Goal: Information Seeking & Learning: Compare options

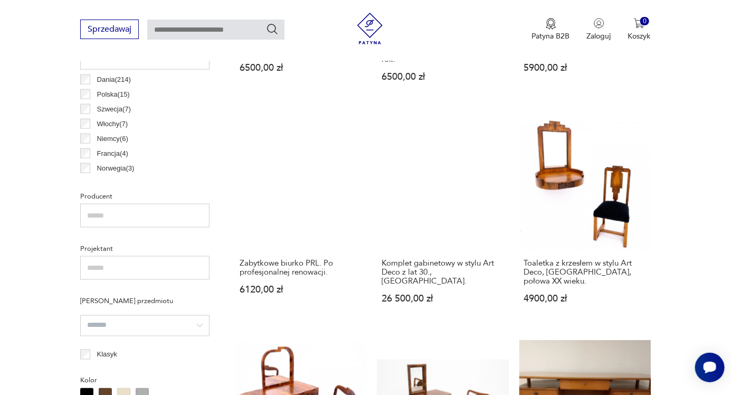
scroll to position [576, 0]
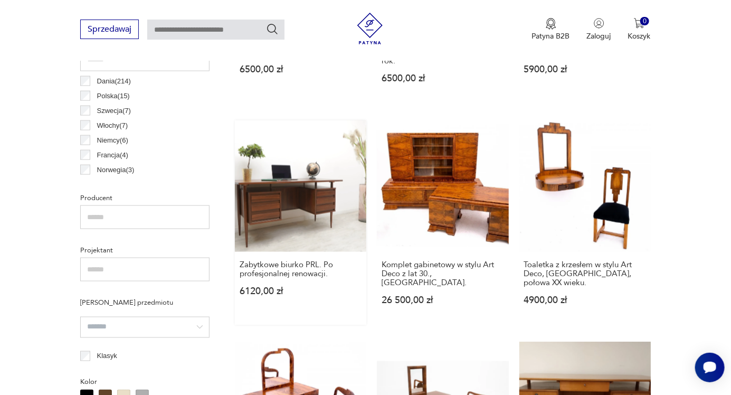
click at [302, 209] on link "Zabytkowe biurko PRL. Po profesjonalnej renowacji. 6120,00 zł" at bounding box center [300, 222] width 131 height 205
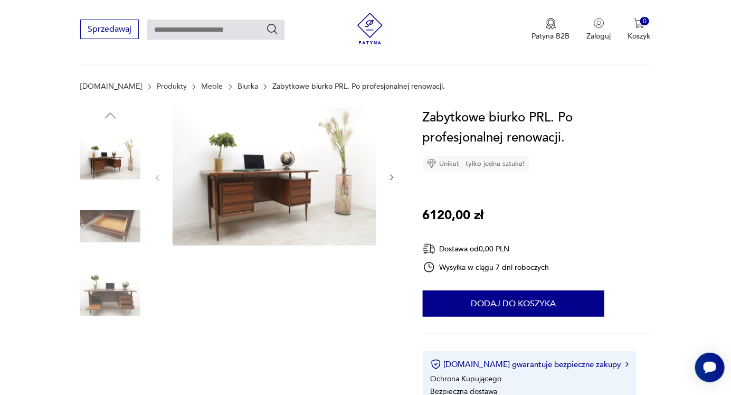
scroll to position [112, 0]
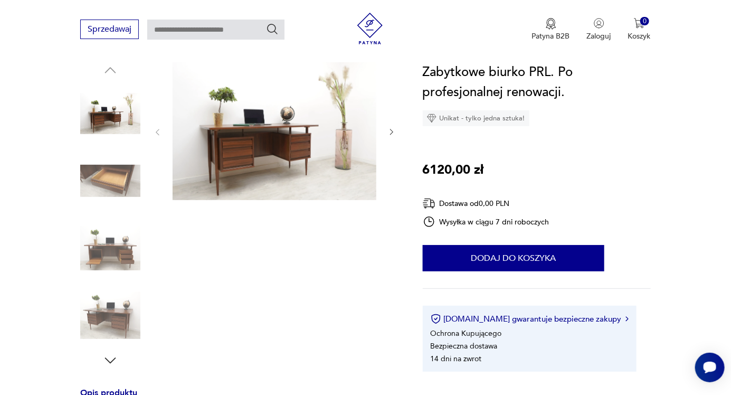
click at [105, 262] on img at bounding box center [110, 248] width 60 height 60
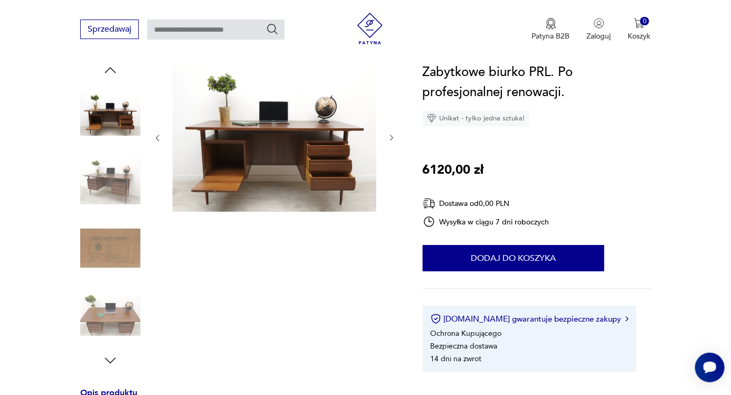
click at [107, 312] on img at bounding box center [110, 316] width 60 height 60
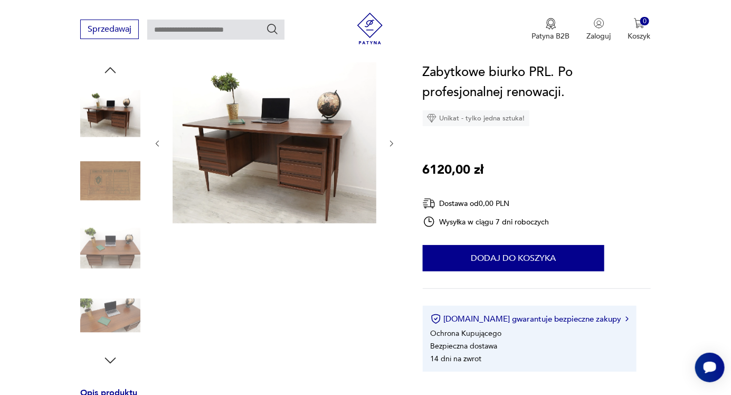
click at [122, 117] on img at bounding box center [110, 113] width 60 height 60
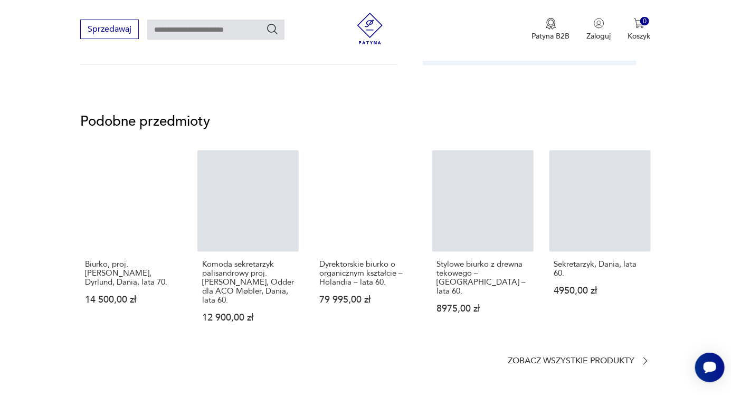
scroll to position [789, 0]
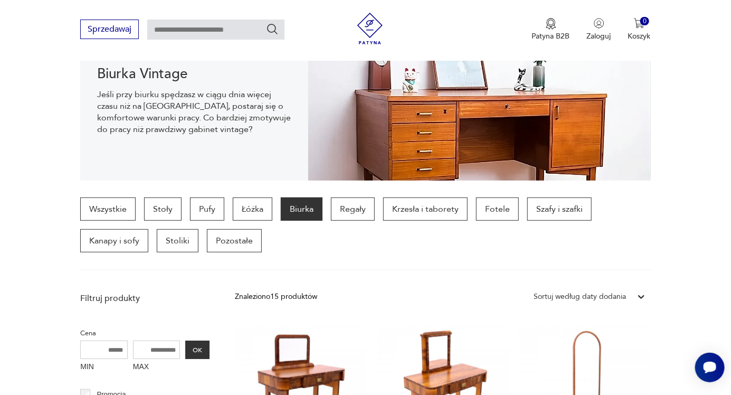
scroll to position [153, 0]
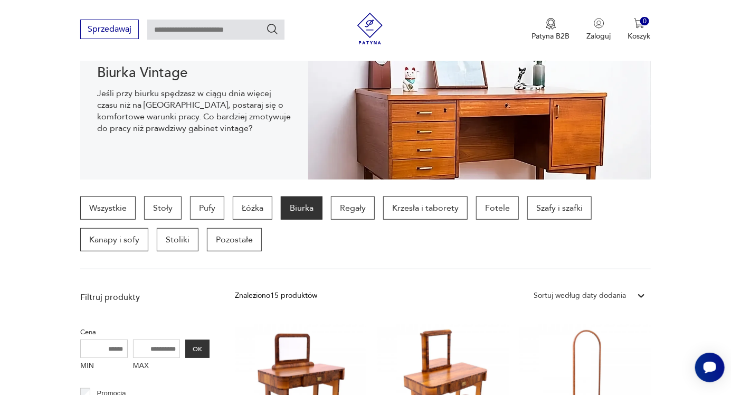
click at [298, 200] on p "Biurka" at bounding box center [302, 207] width 42 height 23
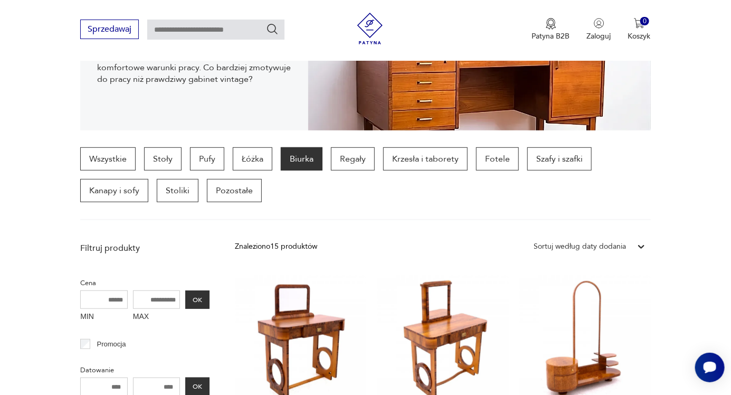
scroll to position [202, 0]
click at [553, 161] on p "Szafy i szafki" at bounding box center [559, 158] width 64 height 23
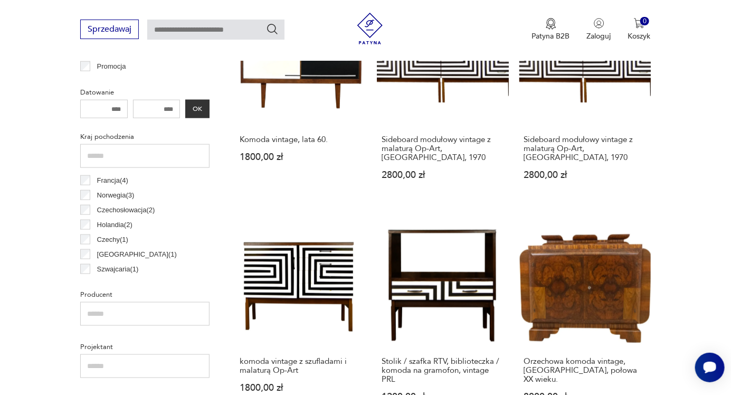
scroll to position [87, 0]
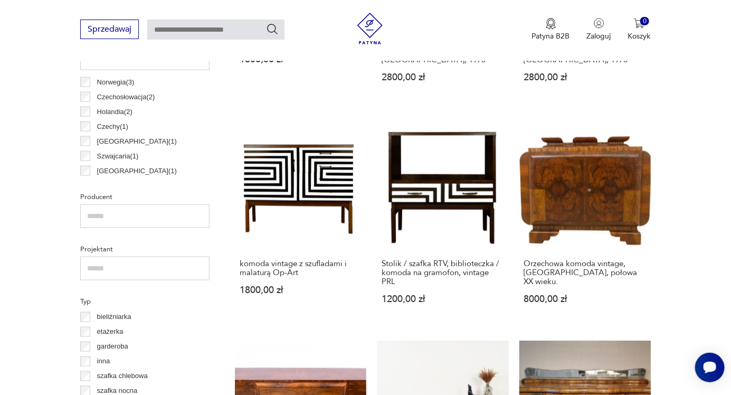
click at [97, 217] on input "text" at bounding box center [144, 216] width 129 height 24
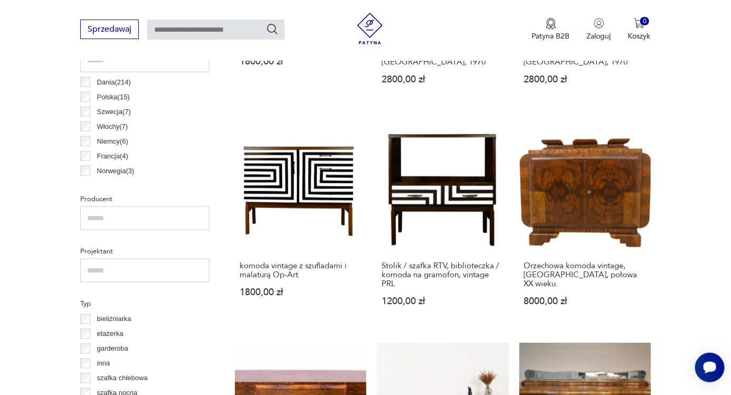
scroll to position [573, 0]
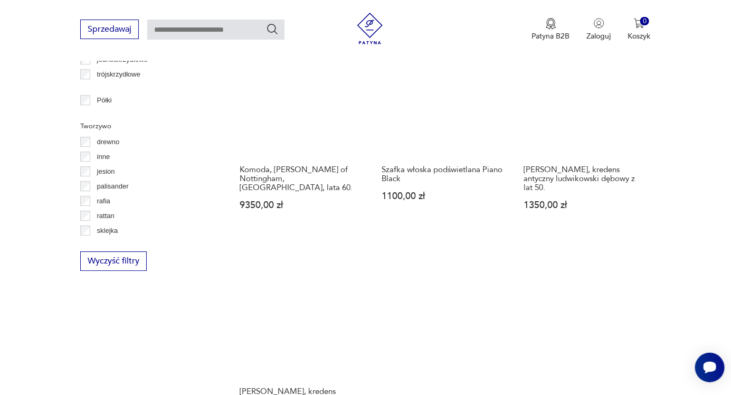
scroll to position [1360, 0]
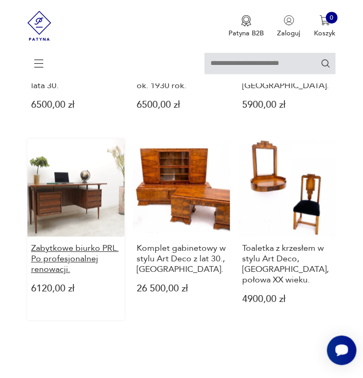
click at [86, 254] on h3 "Zabytkowe biurko PRL. Po profesjonalnej renowacji." at bounding box center [76, 259] width 90 height 32
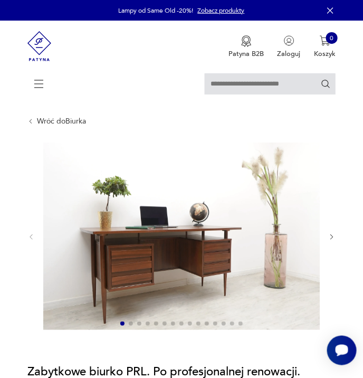
click at [328, 11] on icon "button" at bounding box center [330, 10] width 11 height 11
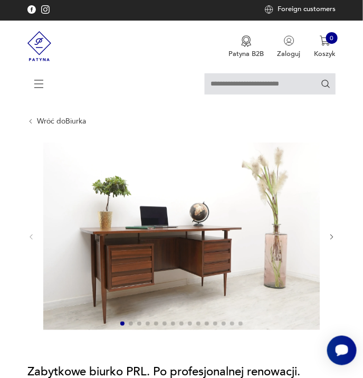
click at [39, 80] on icon at bounding box center [39, 83] width 37 height 37
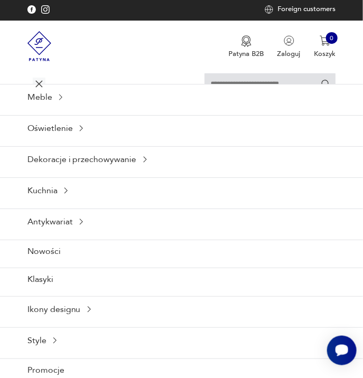
scroll to position [6, 0]
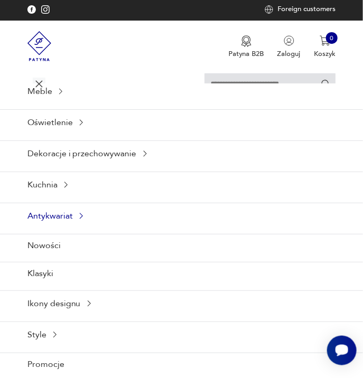
click at [77, 215] on icon at bounding box center [81, 216] width 8 height 8
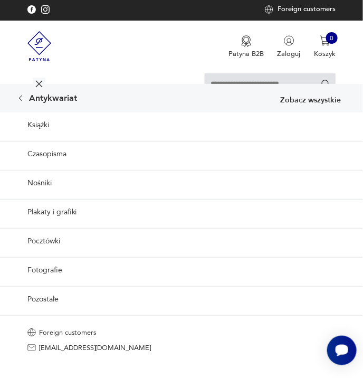
scroll to position [0, 0]
click at [35, 81] on icon at bounding box center [39, 83] width 37 height 37
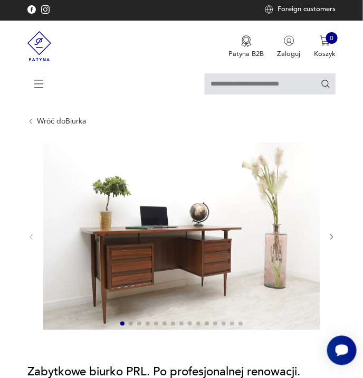
click at [35, 81] on icon at bounding box center [39, 83] width 37 height 37
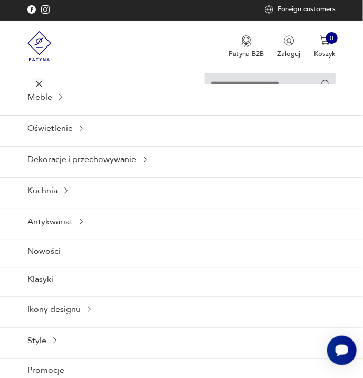
scroll to position [6, 0]
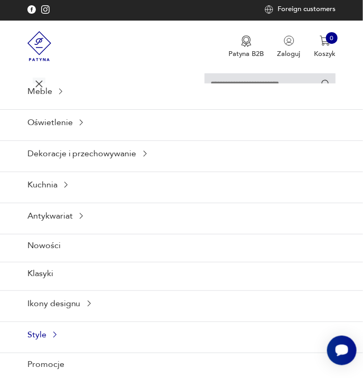
click at [74, 331] on div "Style" at bounding box center [181, 334] width 363 height 26
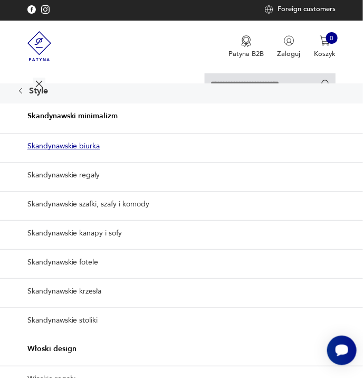
click at [96, 141] on link "Skandynawskie biurka" at bounding box center [181, 146] width 363 height 26
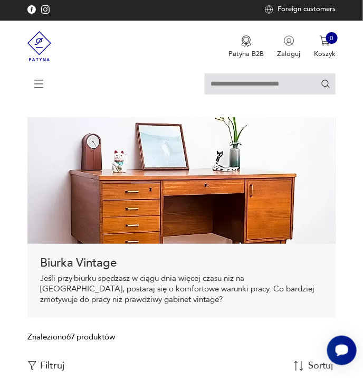
click at [43, 81] on icon at bounding box center [39, 83] width 37 height 37
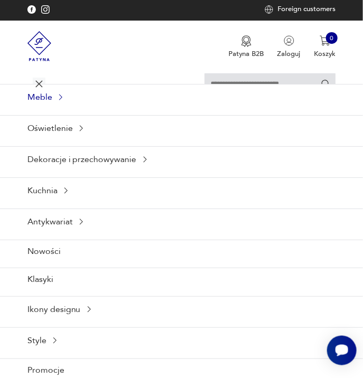
click at [78, 99] on div "Meble" at bounding box center [181, 97] width 363 height 26
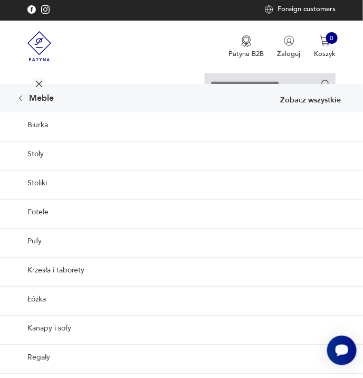
scroll to position [6, 0]
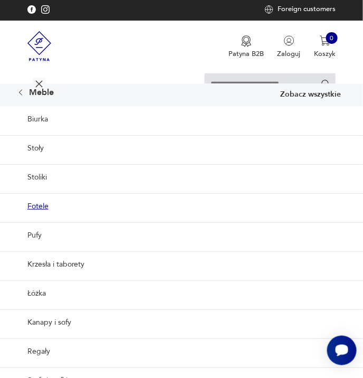
click at [61, 204] on link "Fotele" at bounding box center [181, 206] width 363 height 26
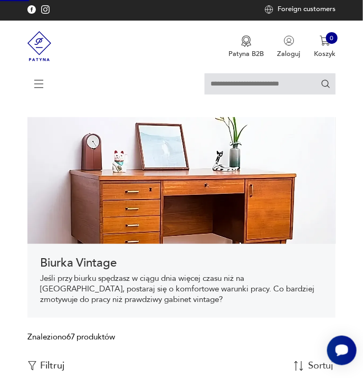
scroll to position [0, 0]
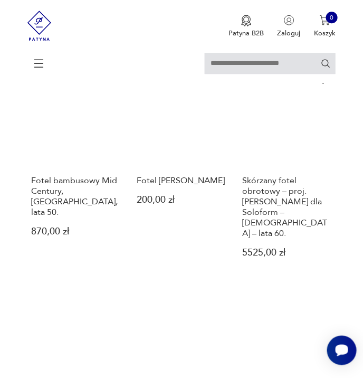
scroll to position [563, 0]
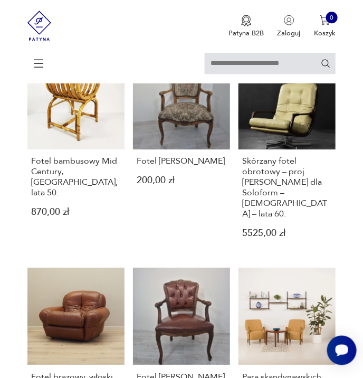
click at [42, 55] on icon at bounding box center [39, 63] width 37 height 37
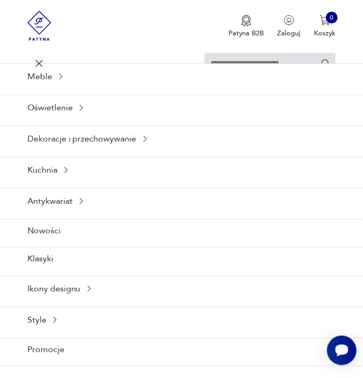
scroll to position [6, 0]
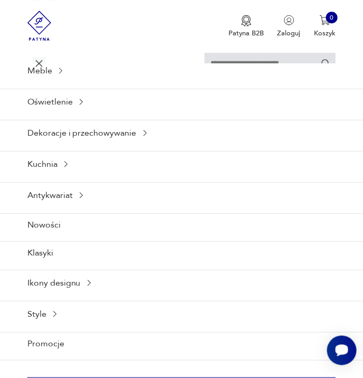
click at [34, 58] on icon at bounding box center [39, 63] width 37 height 37
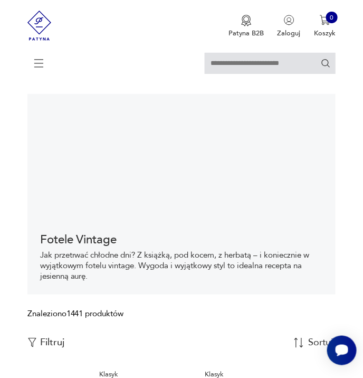
scroll to position [35, 0]
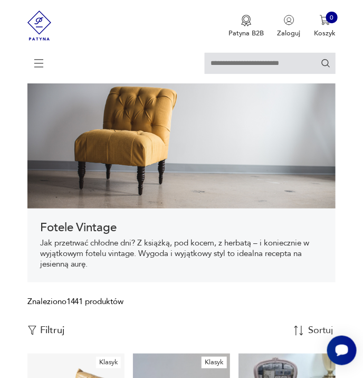
click at [71, 324] on div "Znaleziono 1441 produktów Filtruj Sortuj według daty dodania Sortuj według daty…" at bounding box center [181, 325] width 309 height 58
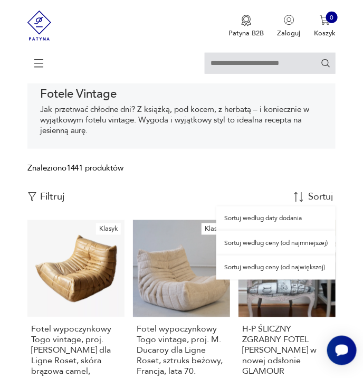
scroll to position [170, 0]
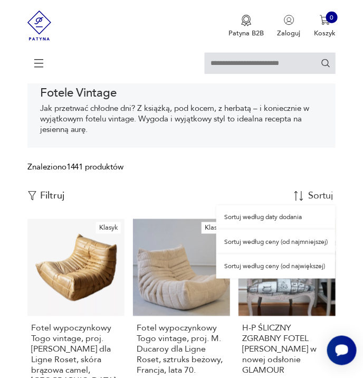
click at [57, 197] on p "Filtruj" at bounding box center [52, 196] width 24 height 12
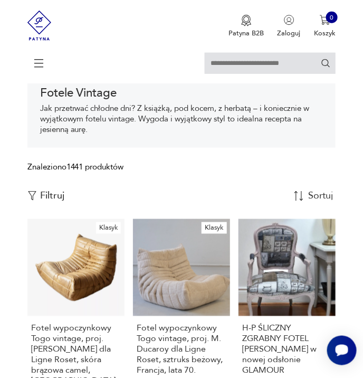
click at [43, 193] on p "Filtruj" at bounding box center [52, 196] width 24 height 12
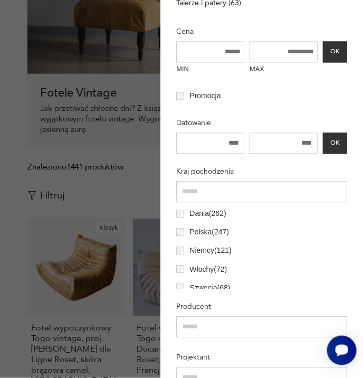
scroll to position [375, 0]
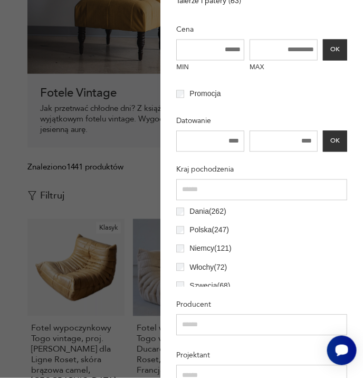
click at [219, 228] on p "Polska ( 247 )" at bounding box center [209, 230] width 40 height 12
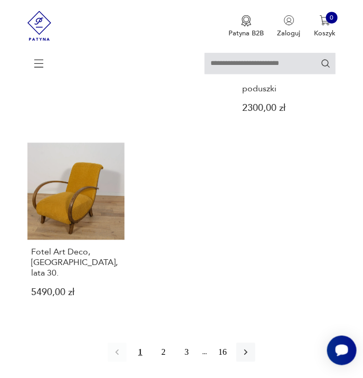
scroll to position [1254, 0]
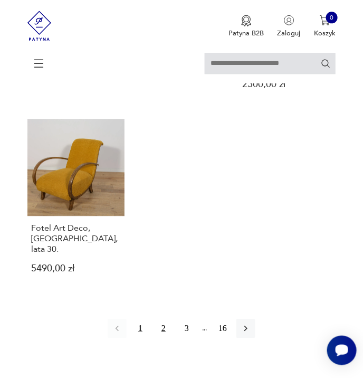
click at [161, 319] on button "2" at bounding box center [163, 328] width 19 height 19
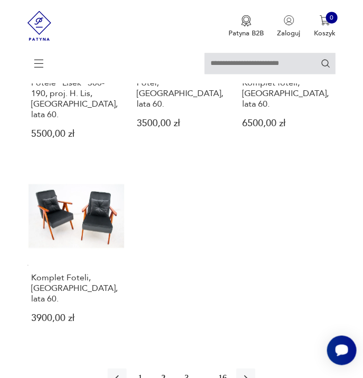
scroll to position [1211, 0]
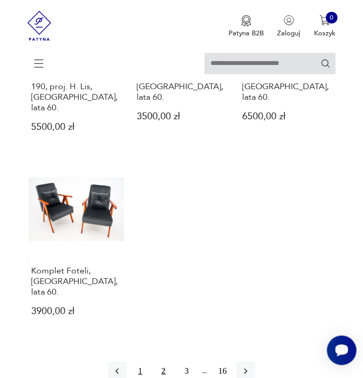
click at [141, 362] on button "1" at bounding box center [140, 371] width 19 height 19
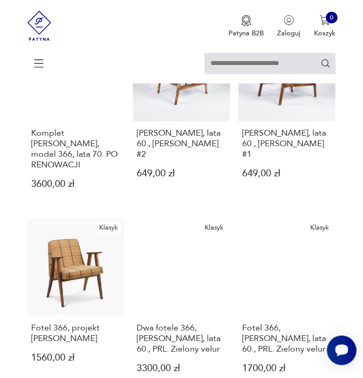
scroll to position [572, 0]
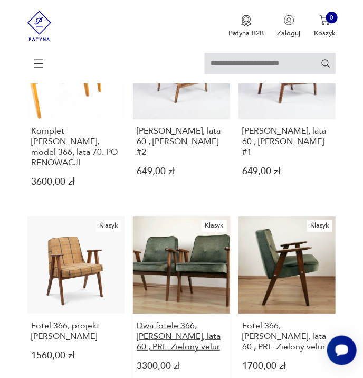
click at [174, 320] on h3 "Dwa fotele 366, Chierowski, lata 60., PRL. Zielony velur" at bounding box center [182, 336] width 90 height 32
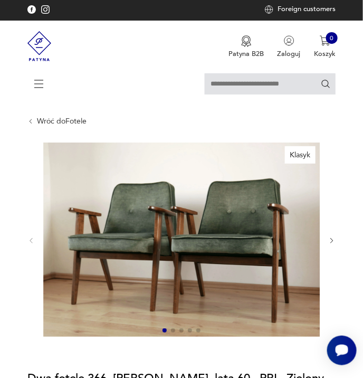
click at [59, 118] on link "Wróć do Fotele" at bounding box center [62, 121] width 50 height 8
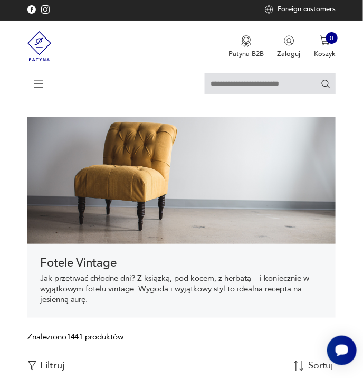
click at [37, 81] on icon at bounding box center [39, 83] width 37 height 37
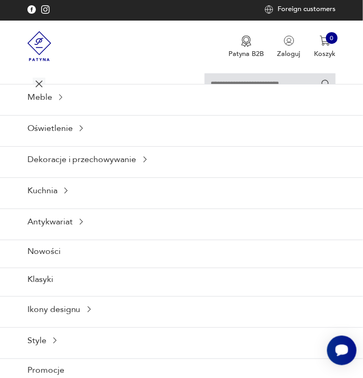
click at [37, 81] on icon at bounding box center [39, 83] width 37 height 37
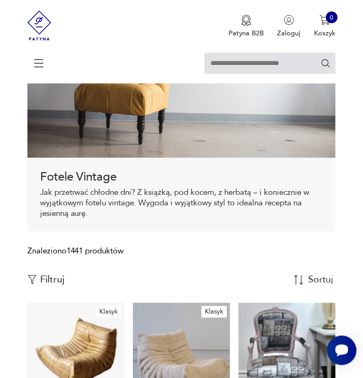
scroll to position [215, 0]
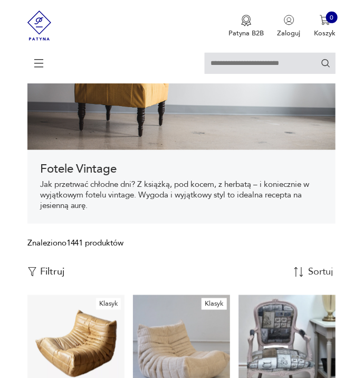
scroll to position [94, 0]
click at [62, 272] on p "Filtruj" at bounding box center [52, 272] width 24 height 12
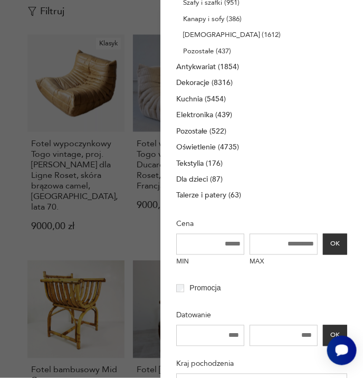
scroll to position [0, 0]
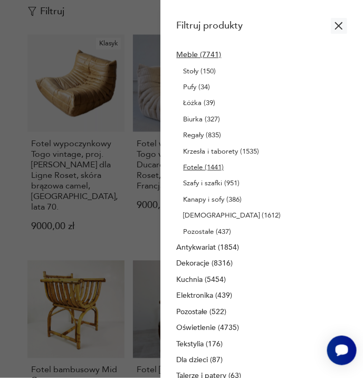
click at [337, 27] on icon "button" at bounding box center [338, 25] width 7 height 7
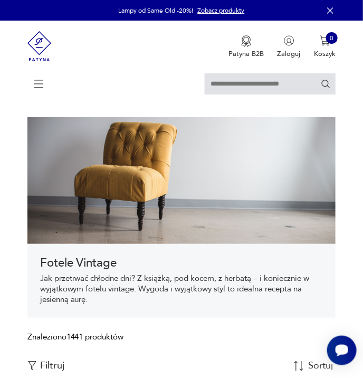
click at [30, 81] on span at bounding box center [36, 84] width 18 height 13
click at [39, 87] on icon at bounding box center [39, 83] width 37 height 37
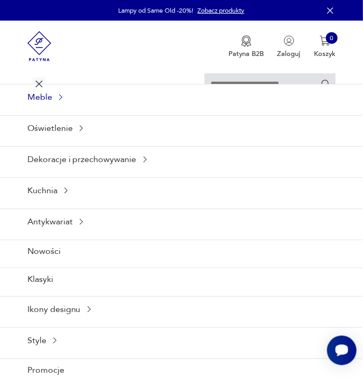
click at [60, 97] on icon at bounding box center [60, 97] width 8 height 8
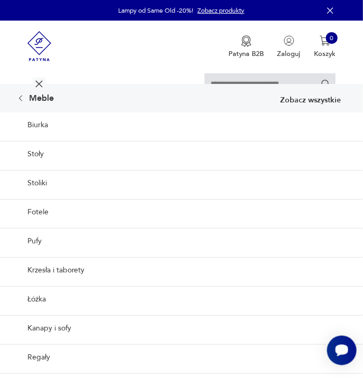
scroll to position [6, 0]
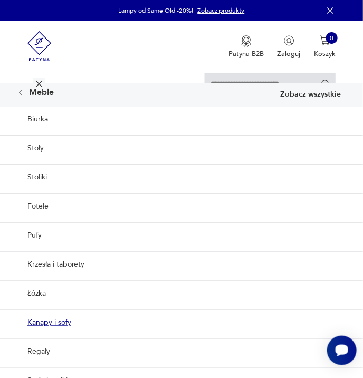
click at [51, 324] on link "Kanapy i sofy" at bounding box center [181, 322] width 363 height 26
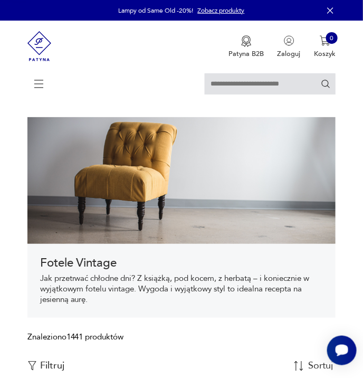
scroll to position [0, 0]
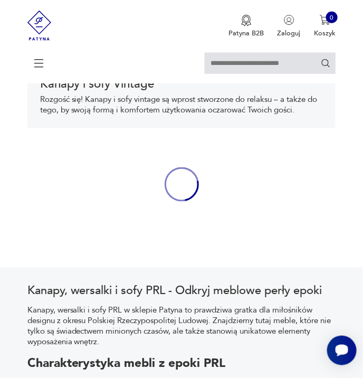
scroll to position [181, 0]
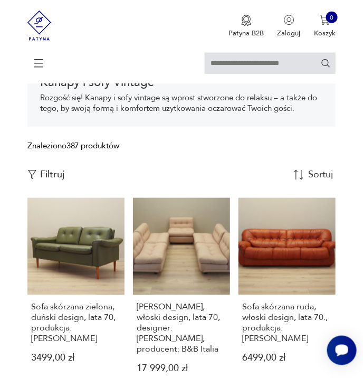
click at [54, 170] on p "Filtruj" at bounding box center [52, 175] width 24 height 12
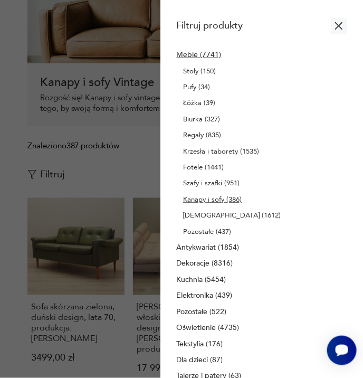
click at [339, 24] on icon "button" at bounding box center [339, 26] width 13 height 13
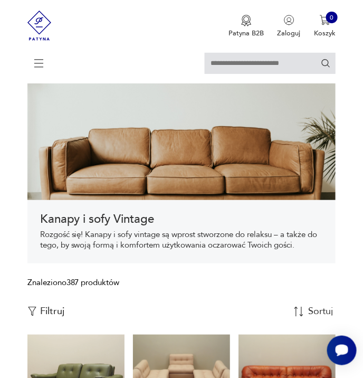
scroll to position [70, 0]
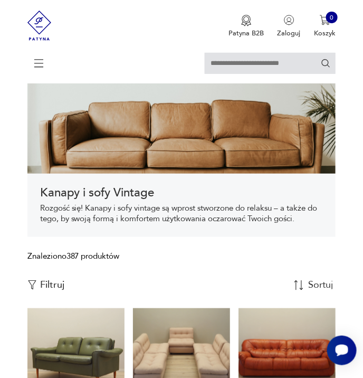
click at [46, 281] on p "Filtruj" at bounding box center [52, 285] width 24 height 12
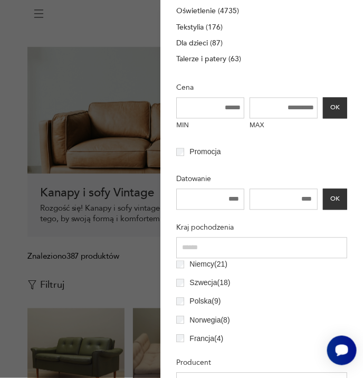
scroll to position [38, 0]
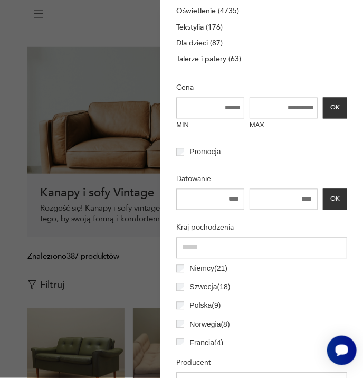
click at [189, 306] on label "Polska ( 9 )" at bounding box center [202, 306] width 36 height 18
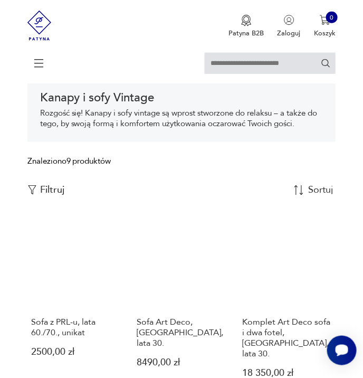
scroll to position [166, 0]
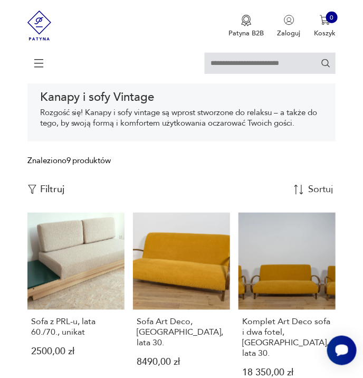
click at [60, 189] on p "Filtruj" at bounding box center [52, 190] width 24 height 12
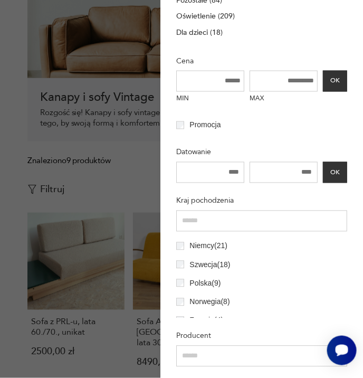
scroll to position [44, 0]
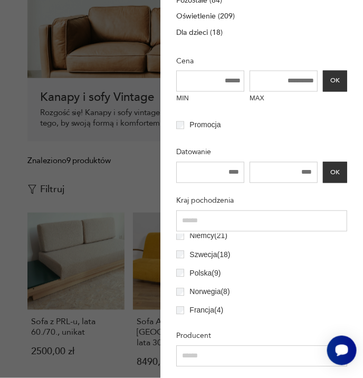
scroll to position [163, 0]
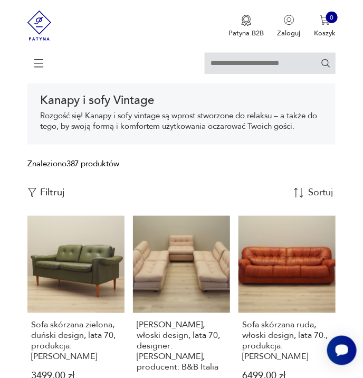
click at [53, 193] on p "Filtruj" at bounding box center [52, 193] width 24 height 12
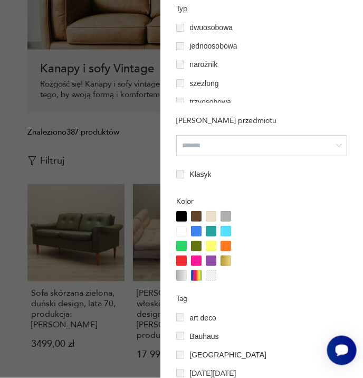
scroll to position [767, 0]
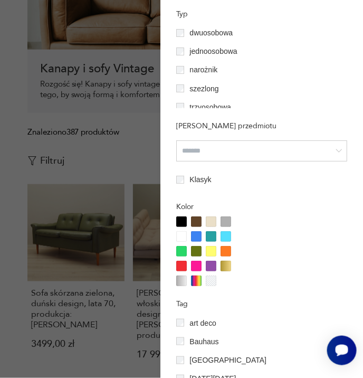
click at [180, 254] on div at bounding box center [181, 251] width 11 height 11
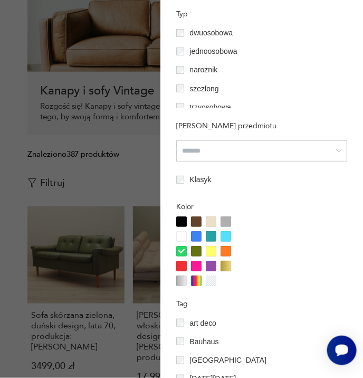
scroll to position [163, 0]
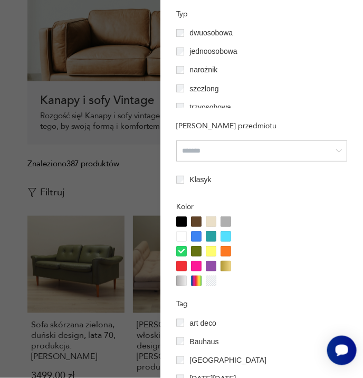
click at [211, 233] on div at bounding box center [211, 236] width 11 height 11
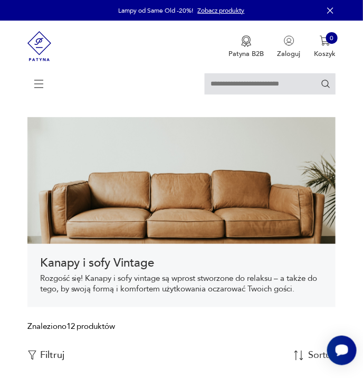
click at [39, 79] on icon at bounding box center [39, 83] width 37 height 37
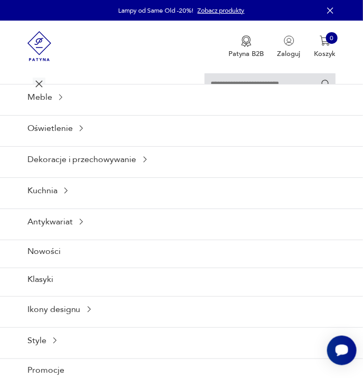
scroll to position [6, 0]
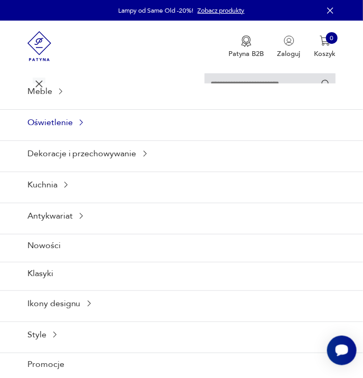
click at [77, 121] on icon at bounding box center [81, 122] width 8 height 8
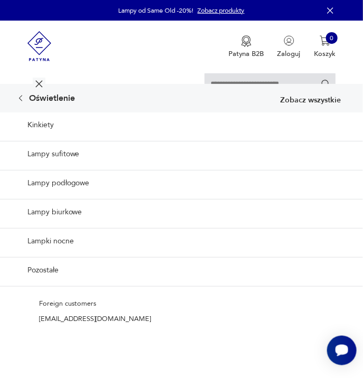
scroll to position [0, 0]
click at [68, 215] on link "Lampy biurkowe" at bounding box center [181, 212] width 363 height 26
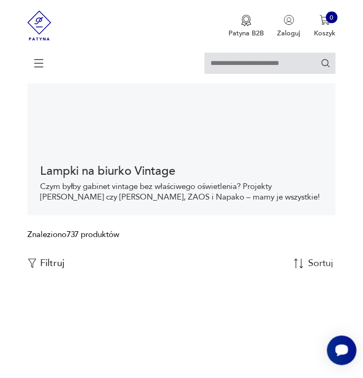
scroll to position [90, 0]
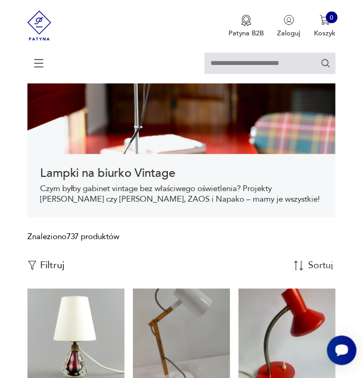
click at [56, 263] on p "Filtruj" at bounding box center [52, 266] width 24 height 12
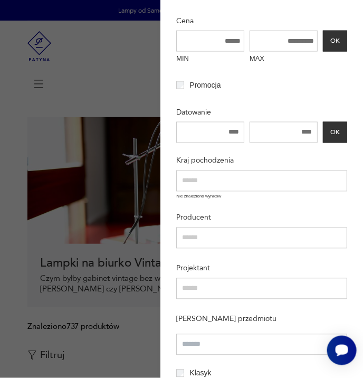
scroll to position [270, 0]
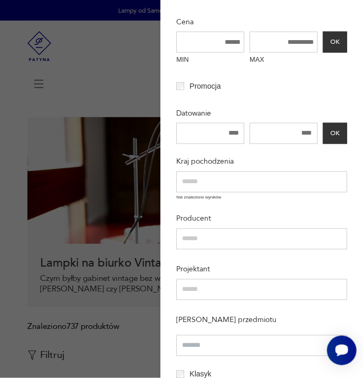
click at [236, 185] on input "text" at bounding box center [261, 182] width 170 height 21
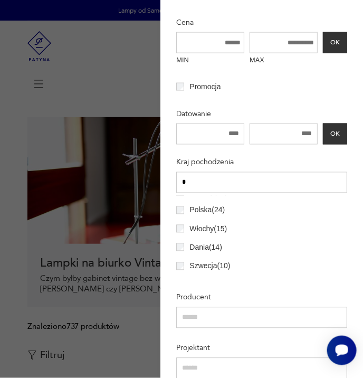
scroll to position [4, 0]
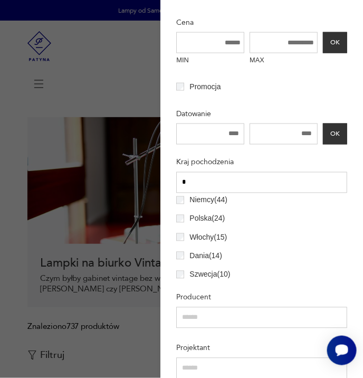
type input "*"
click at [215, 220] on p "Polska ( 24 )" at bounding box center [206, 219] width 35 height 12
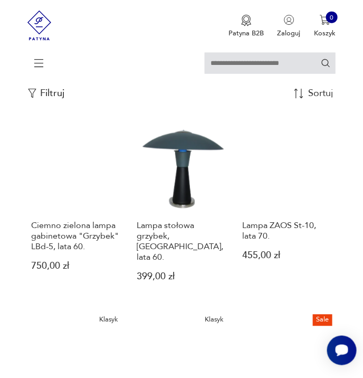
scroll to position [245, 0]
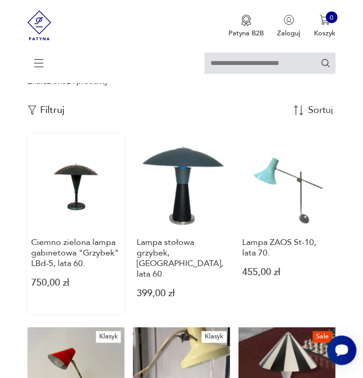
click at [74, 201] on link "Ciemno zielona lampa gabinetowa "Grzybek" LBd-5, lata 60. 750,00 zł" at bounding box center [75, 224] width 97 height 181
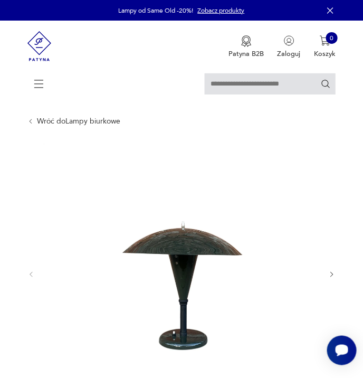
click at [335, 273] on icon "button" at bounding box center [331, 274] width 7 height 7
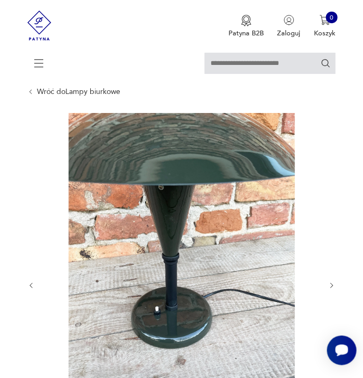
scroll to position [34, 0]
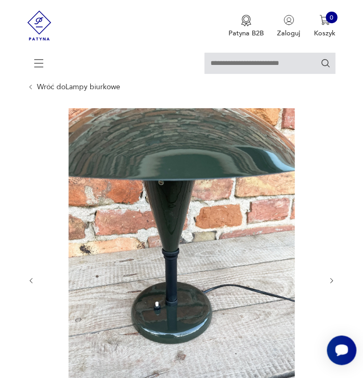
click at [332, 280] on icon "button" at bounding box center [331, 280] width 7 height 7
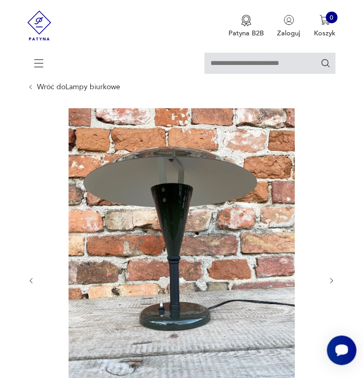
click at [332, 280] on icon "button" at bounding box center [331, 280] width 7 height 7
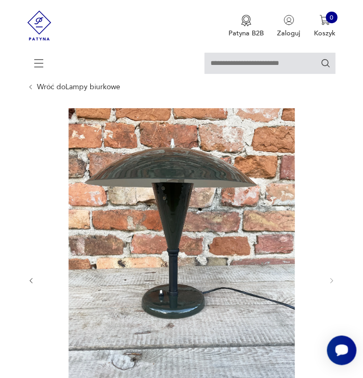
click at [31, 281] on icon "button" at bounding box center [30, 280] width 7 height 7
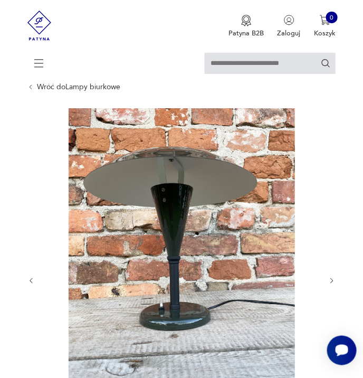
click at [31, 280] on icon "button" at bounding box center [30, 280] width 7 height 7
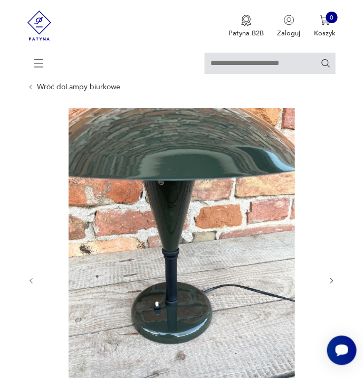
click at [36, 279] on div at bounding box center [181, 280] width 309 height 345
click at [38, 86] on link "Wróć do Lampy biurkowe" at bounding box center [78, 87] width 83 height 8
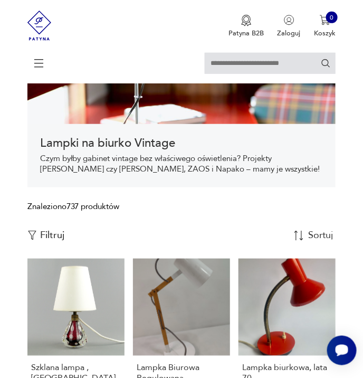
scroll to position [117, 0]
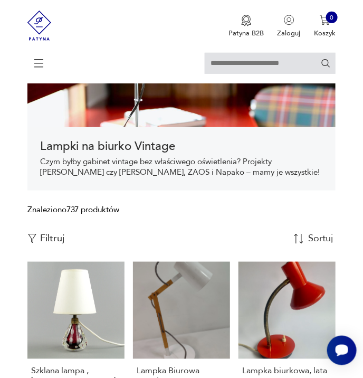
click at [62, 236] on p "Filtruj" at bounding box center [52, 239] width 24 height 12
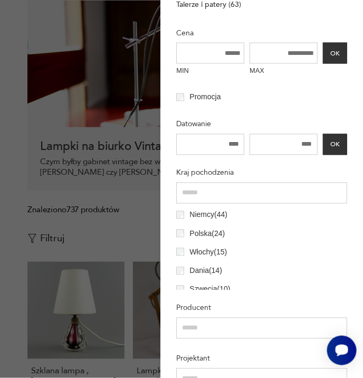
scroll to position [315, 0]
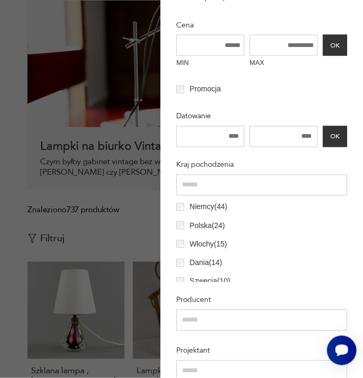
click at [207, 226] on p "Polska ( 24 )" at bounding box center [206, 226] width 35 height 12
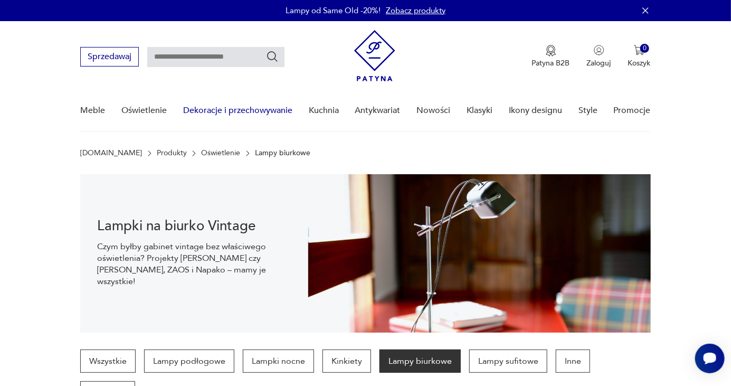
click at [243, 101] on link "Dekoracje i przechowywanie" at bounding box center [237, 110] width 109 height 41
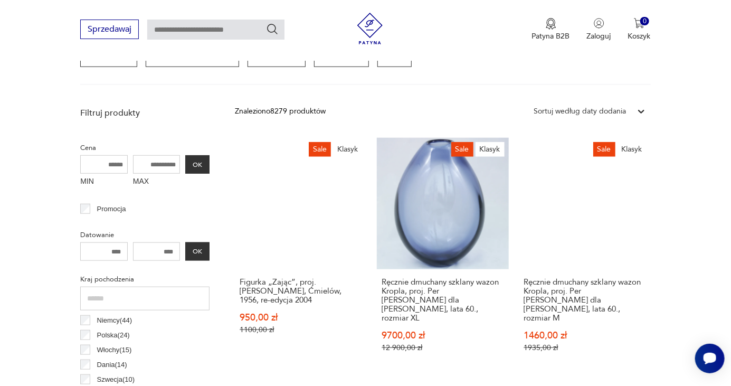
scroll to position [383, 0]
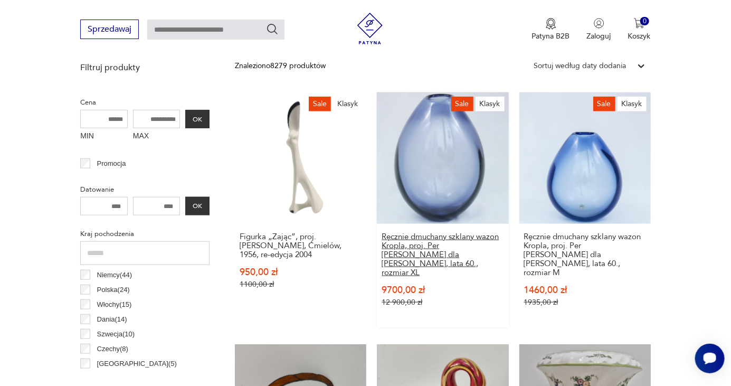
click at [363, 239] on h3 "Ręcznie dmuchany szklany wazon Kropla, proj. Per Lütken dla Holmegaard, lata 60…" at bounding box center [443, 254] width 122 height 45
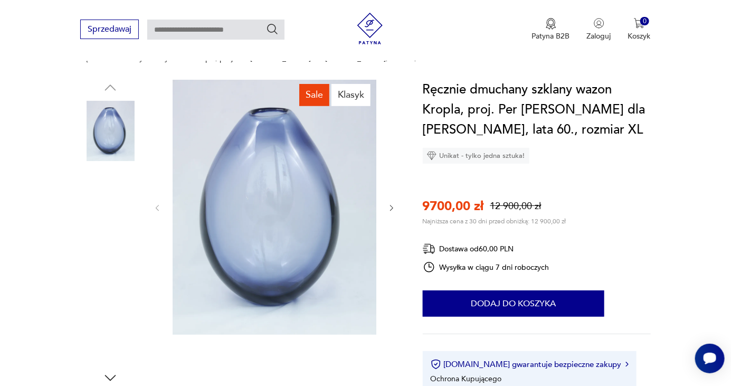
scroll to position [105, 0]
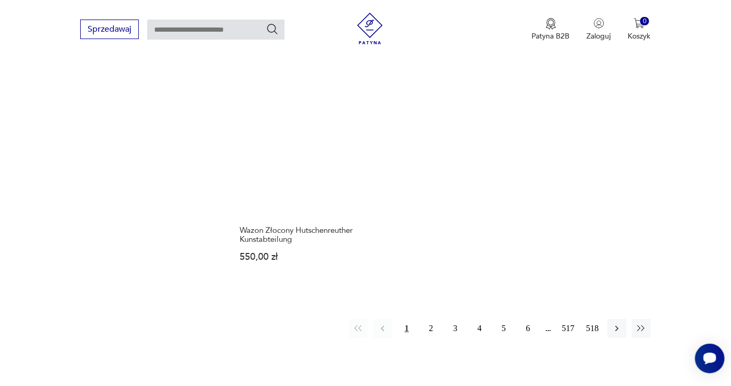
scroll to position [1507, 0]
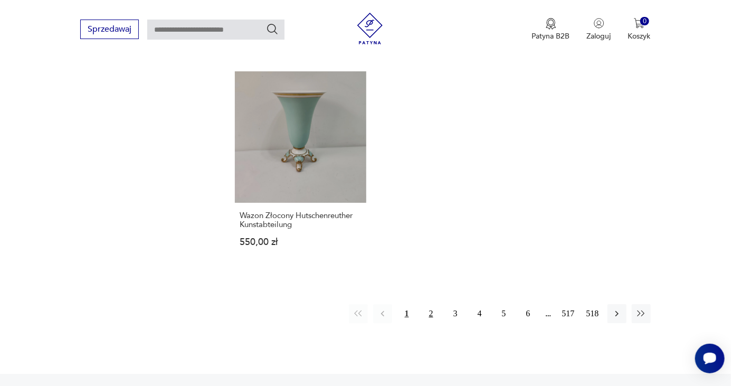
click at [363, 304] on button "2" at bounding box center [431, 313] width 19 height 19
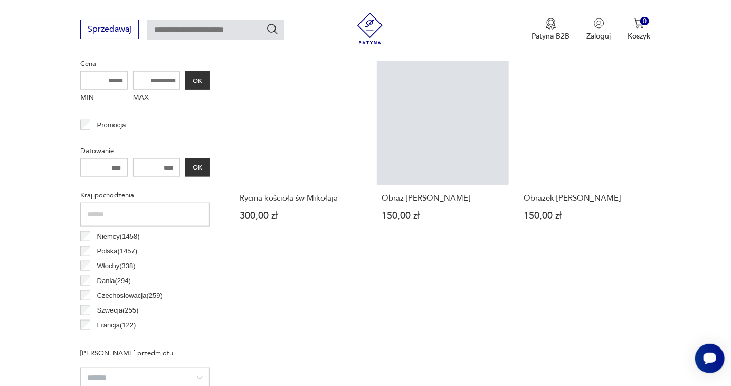
scroll to position [403, 0]
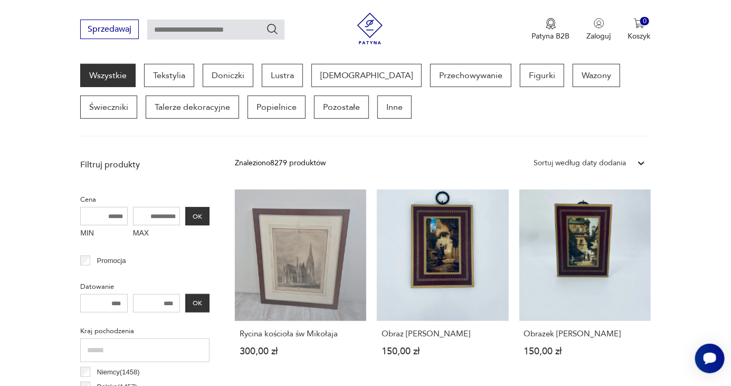
scroll to position [280, 0]
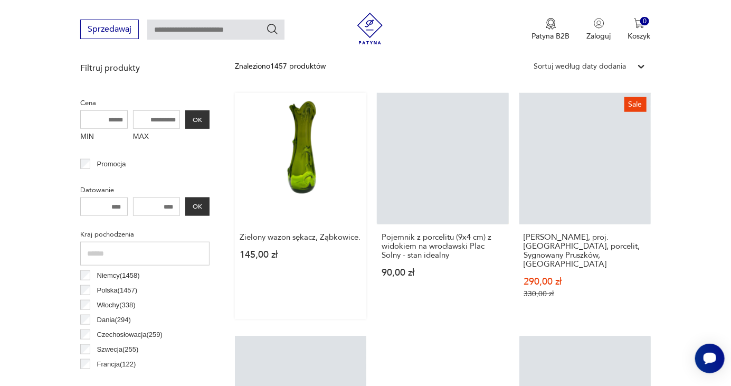
click at [316, 186] on link "Zielony wazon sękacz, Ząbkowice. 145,00 zł" at bounding box center [300, 206] width 131 height 226
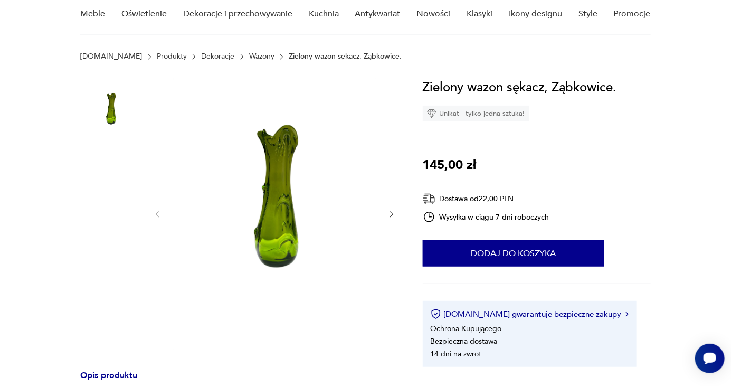
scroll to position [88, 0]
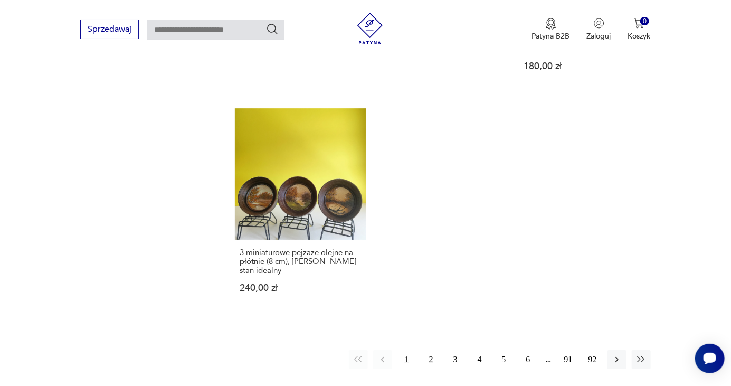
click at [363, 350] on button "2" at bounding box center [431, 359] width 19 height 19
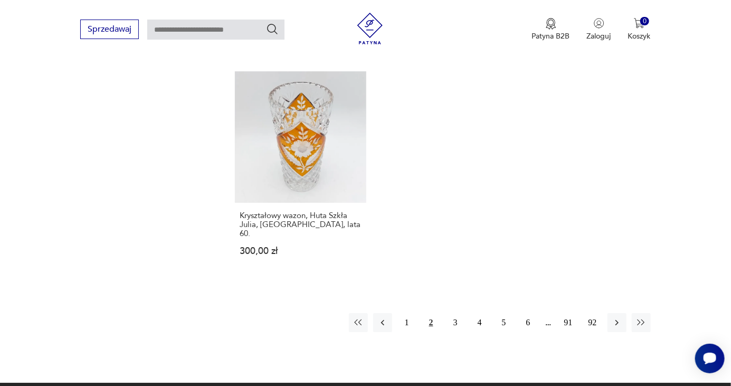
scroll to position [1524, 0]
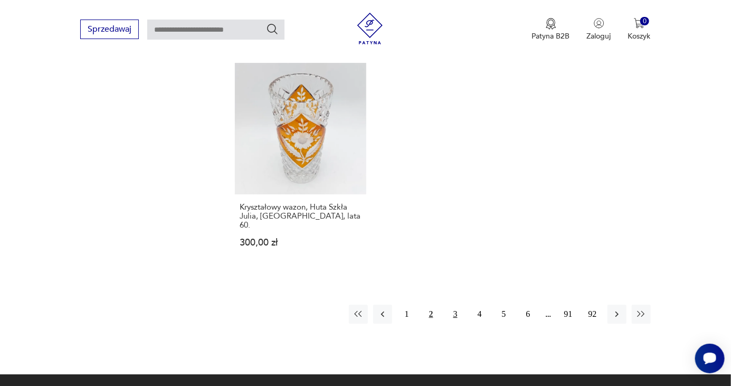
click at [363, 305] on button "3" at bounding box center [455, 314] width 19 height 19
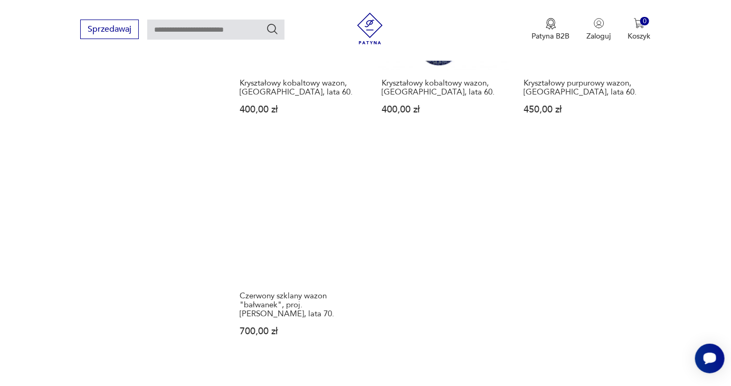
scroll to position [1462, 0]
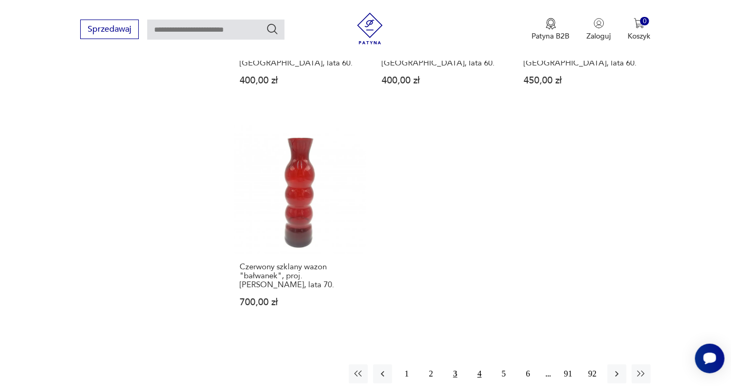
click at [363, 367] on button "4" at bounding box center [479, 373] width 19 height 19
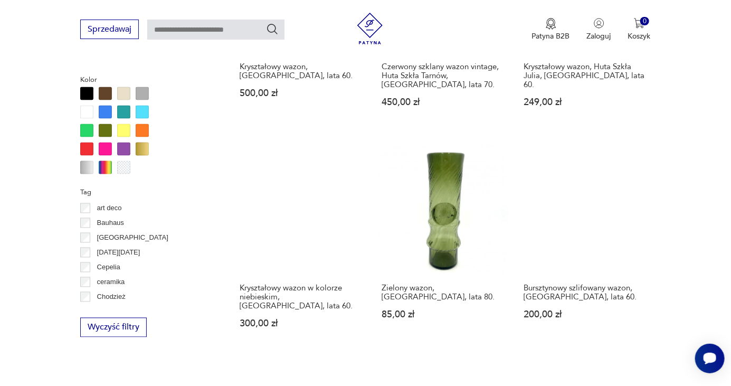
scroll to position [782, 0]
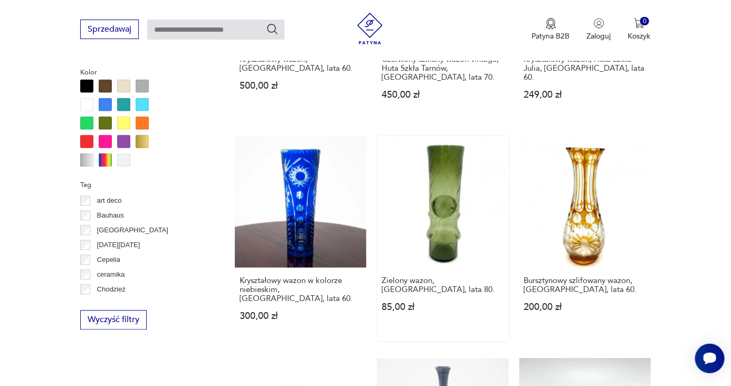
click at [363, 219] on link "Zielony wazon, Polska, lata 80. 85,00 zł" at bounding box center [442, 239] width 131 height 205
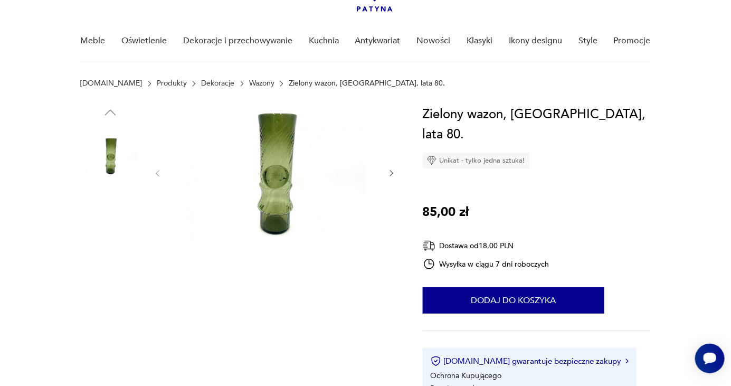
scroll to position [75, 0]
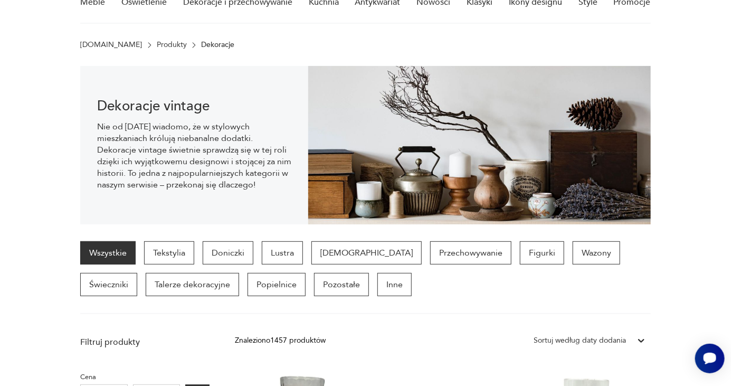
scroll to position [131, 0]
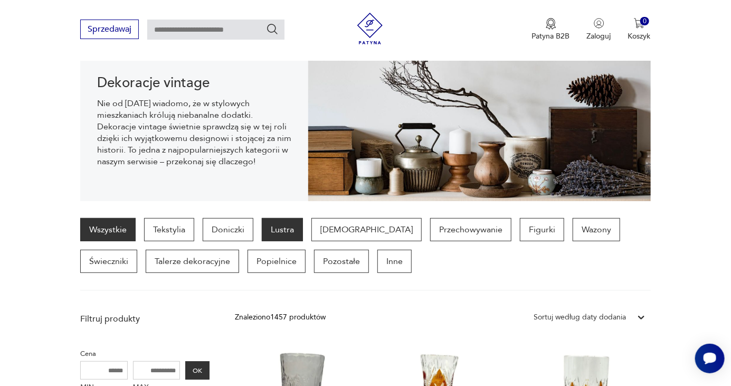
click at [286, 230] on p "Lustra" at bounding box center [282, 229] width 41 height 23
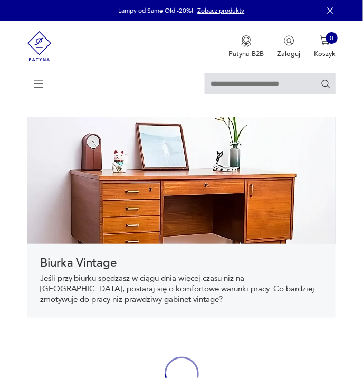
click at [41, 85] on icon at bounding box center [39, 83] width 37 height 37
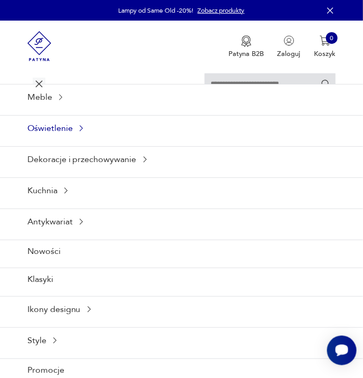
click at [62, 127] on div "Oświetlenie" at bounding box center [181, 128] width 363 height 26
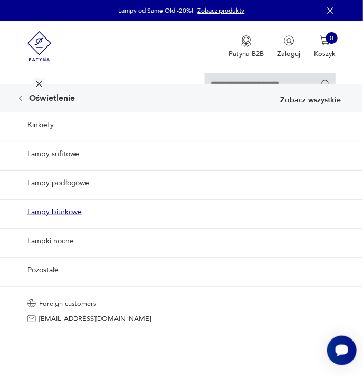
click at [69, 214] on link "Lampy biurkowe" at bounding box center [181, 212] width 363 height 26
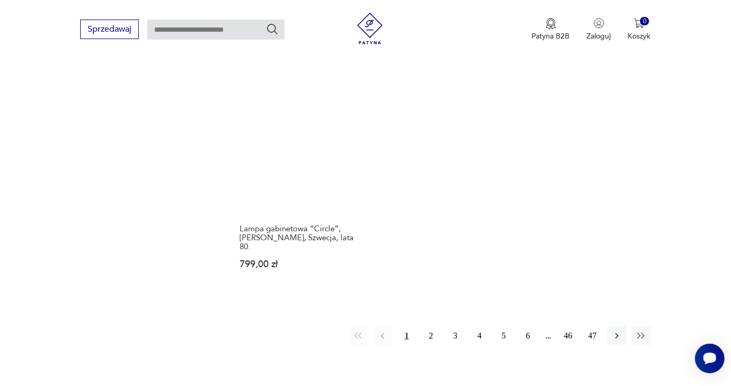
scroll to position [1504, 0]
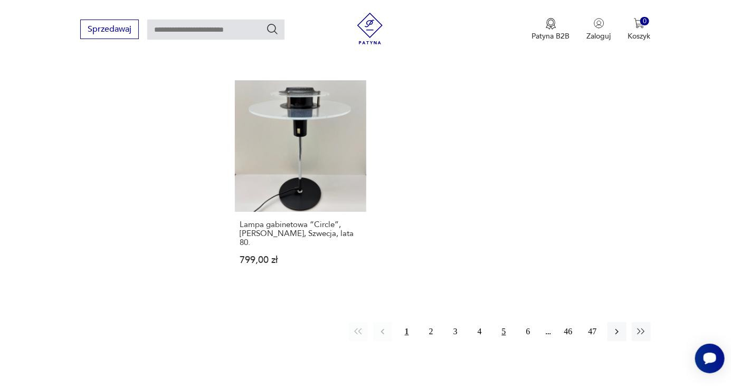
click at [363, 322] on button "5" at bounding box center [504, 331] width 19 height 19
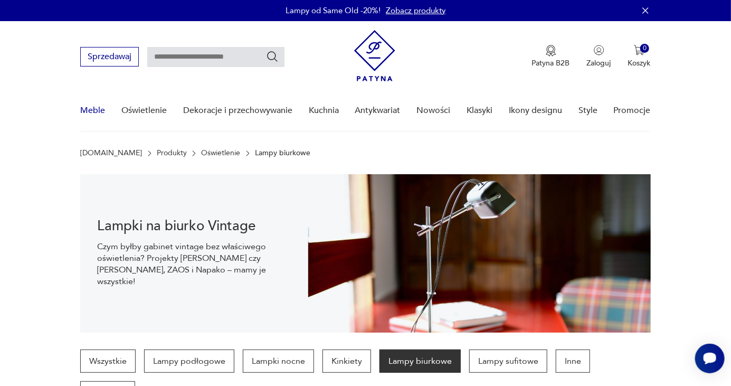
click at [103, 112] on link "Meble" at bounding box center [92, 110] width 25 height 41
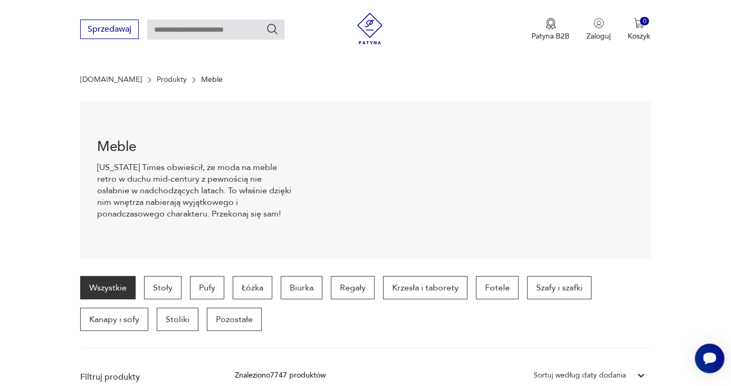
scroll to position [194, 0]
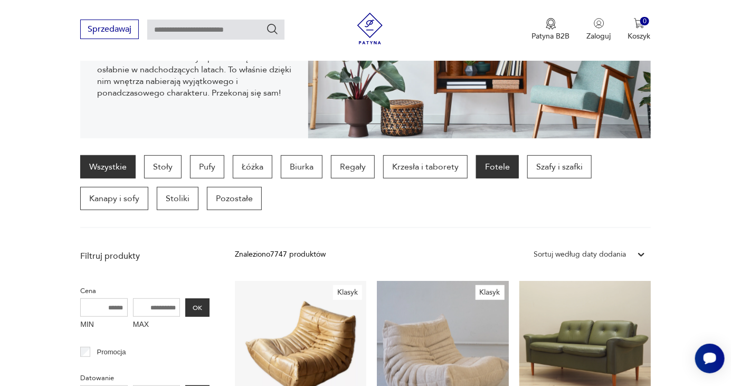
click at [363, 173] on p "Fotele" at bounding box center [497, 166] width 43 height 23
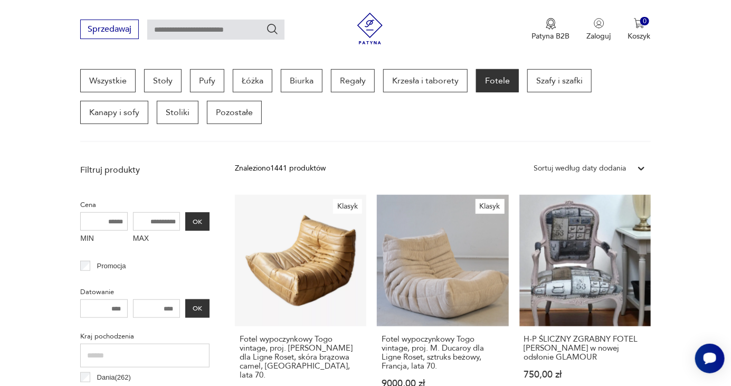
scroll to position [388, 0]
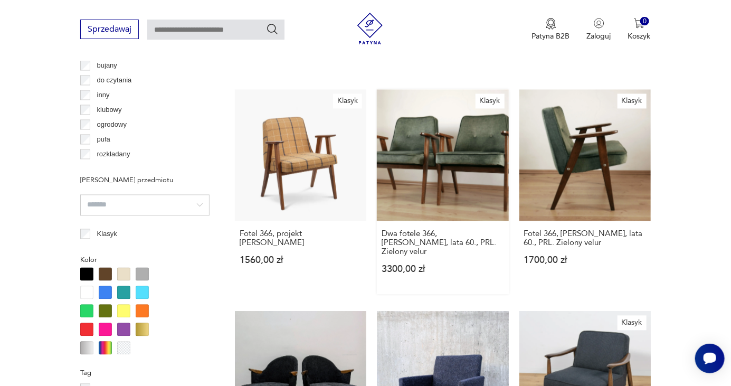
click at [363, 185] on link "Klasyk Dwa fotele 366, [PERSON_NAME], lata 60., PRL. Zielony velur 3300,00 zł" at bounding box center [442, 192] width 131 height 205
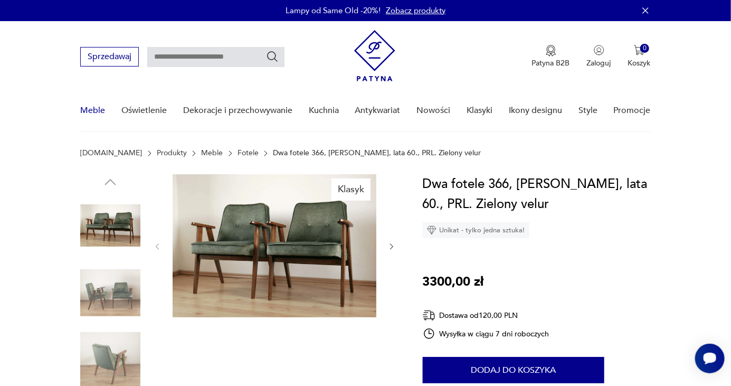
click at [93, 103] on link "Meble" at bounding box center [92, 110] width 25 height 41
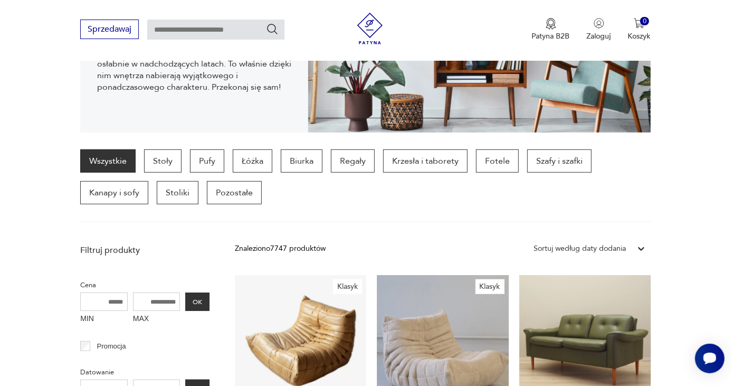
scroll to position [263, 0]
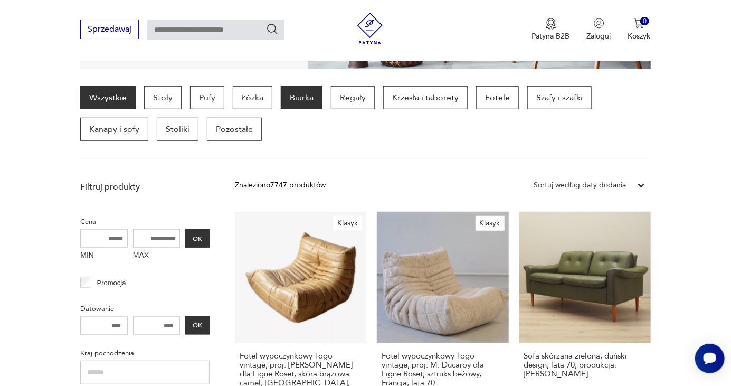
click at [295, 97] on p "Biurka" at bounding box center [302, 97] width 42 height 23
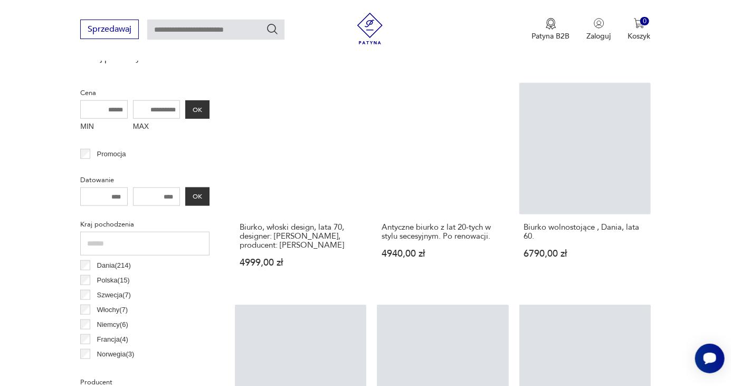
scroll to position [397, 0]
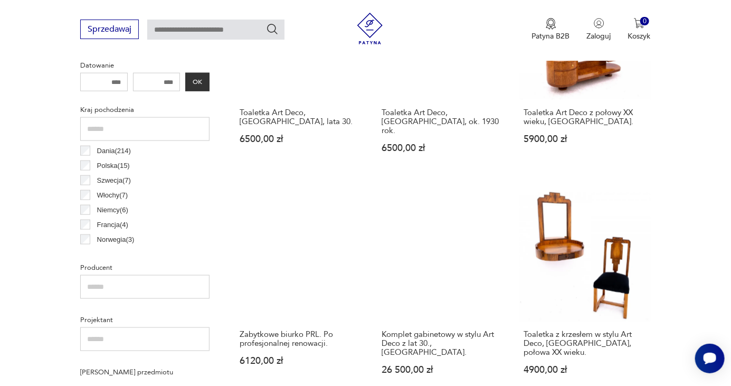
scroll to position [542, 0]
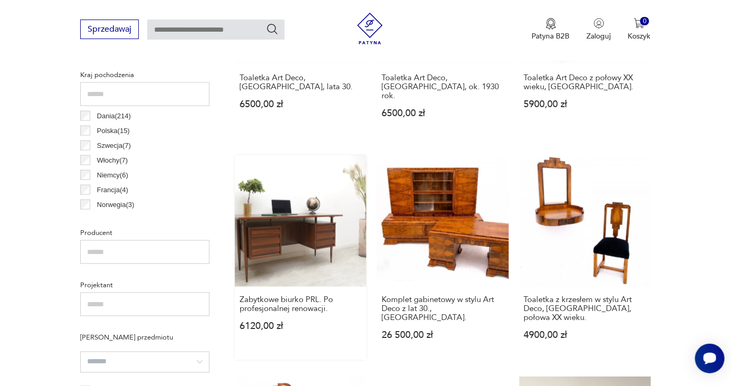
click at [306, 260] on link "Zabytkowe biurko PRL. Po profesjonalnej renowacji. 6120,00 zł" at bounding box center [300, 257] width 131 height 205
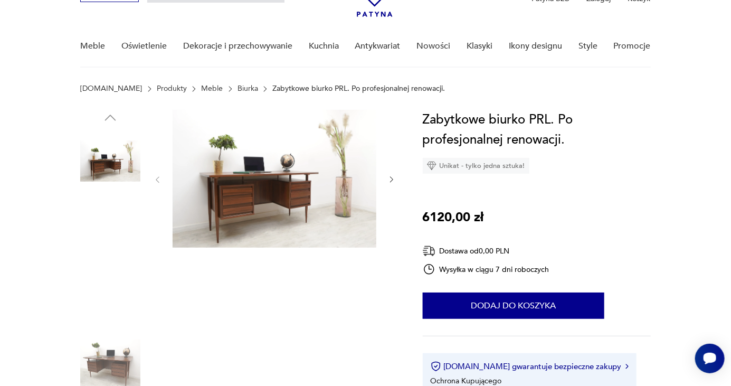
scroll to position [67, 0]
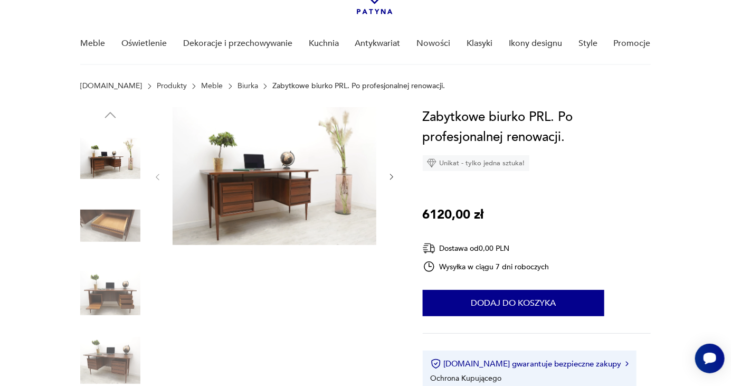
click at [363, 176] on icon "button" at bounding box center [391, 177] width 9 height 9
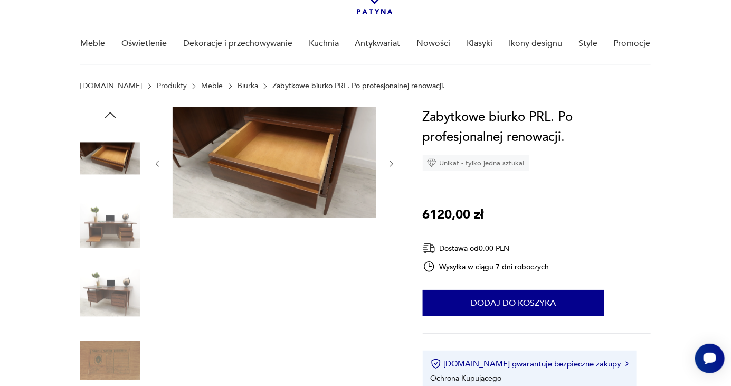
click at [114, 283] on img at bounding box center [110, 293] width 60 height 60
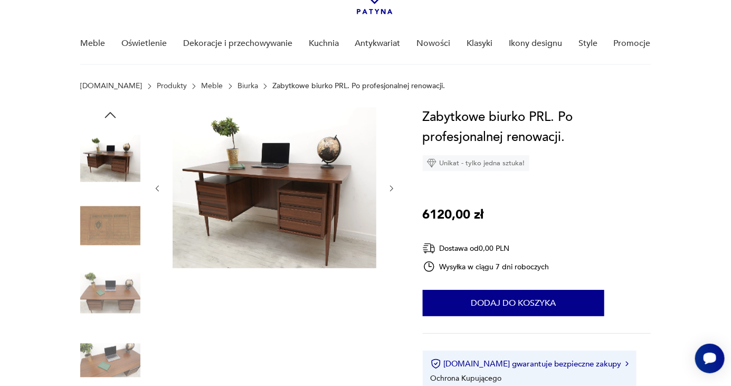
click at [99, 175] on img at bounding box center [110, 158] width 60 height 60
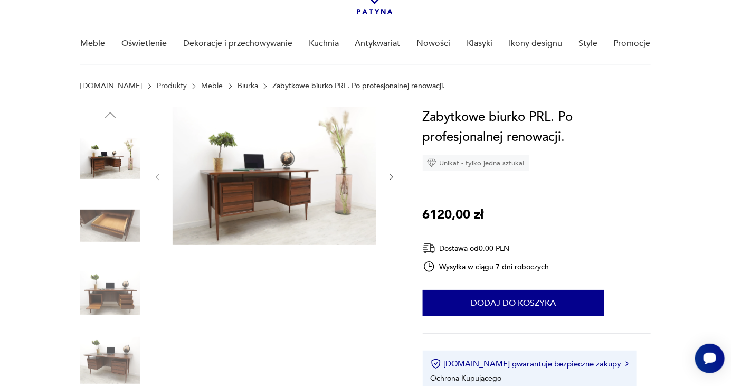
click at [92, 166] on img at bounding box center [110, 158] width 60 height 60
click at [115, 367] on img at bounding box center [110, 360] width 60 height 60
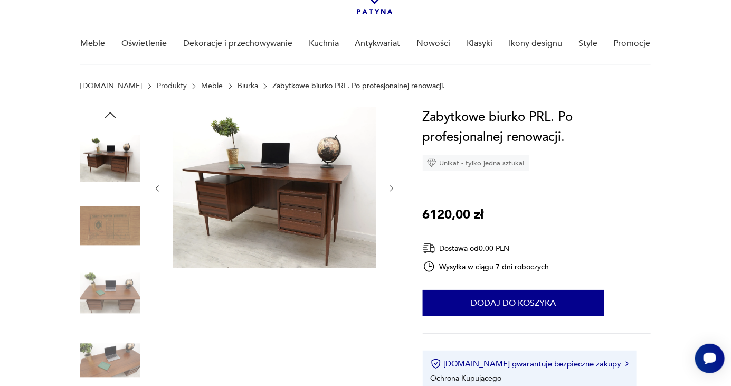
click at [102, 169] on img at bounding box center [110, 158] width 60 height 60
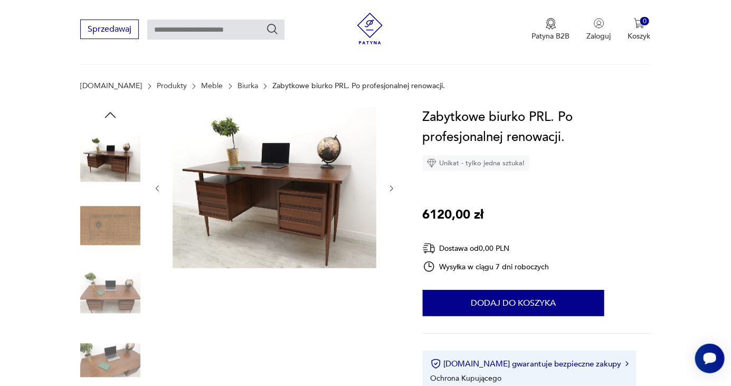
scroll to position [118, 0]
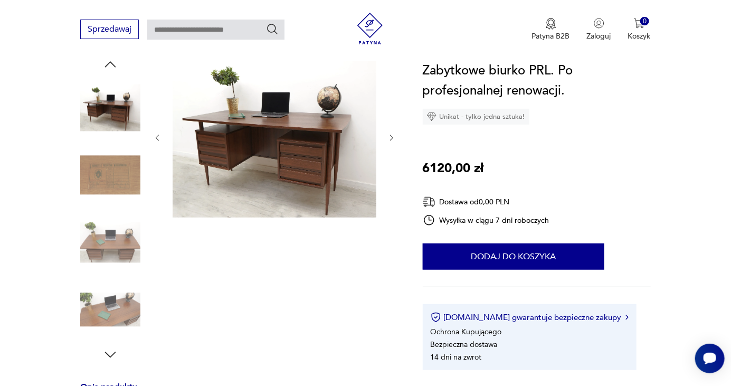
click at [317, 165] on img at bounding box center [275, 136] width 204 height 161
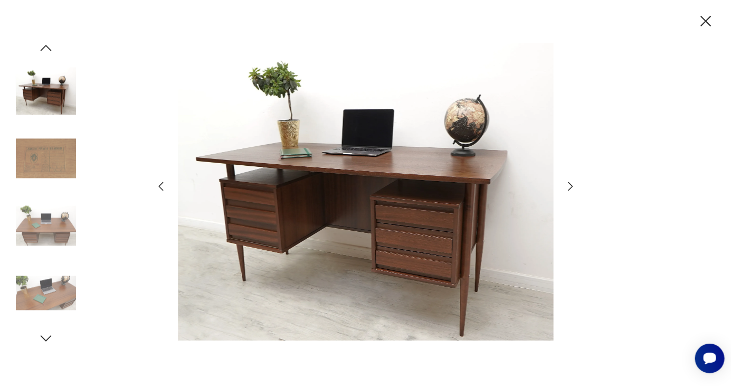
click at [363, 103] on img at bounding box center [366, 191] width 376 height 309
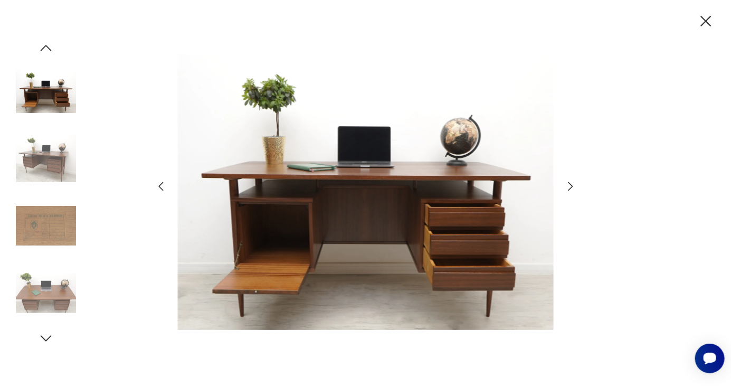
click at [46, 121] on img at bounding box center [46, 91] width 60 height 60
click at [49, 178] on img at bounding box center [46, 158] width 60 height 60
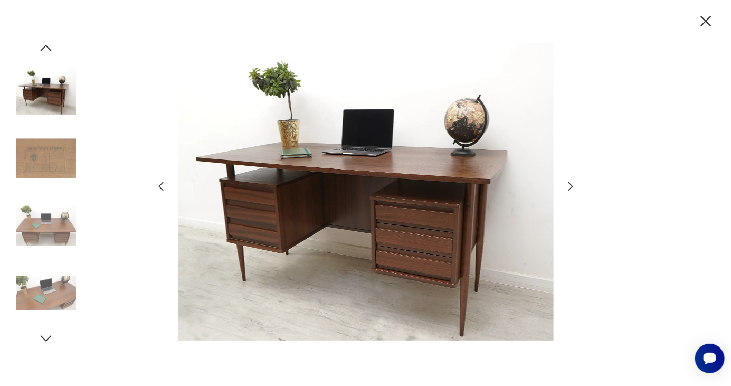
click at [363, 22] on icon "button" at bounding box center [706, 21] width 18 height 18
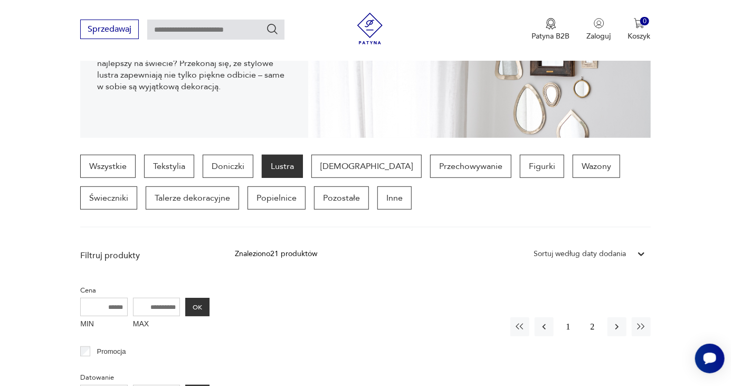
scroll to position [191, 0]
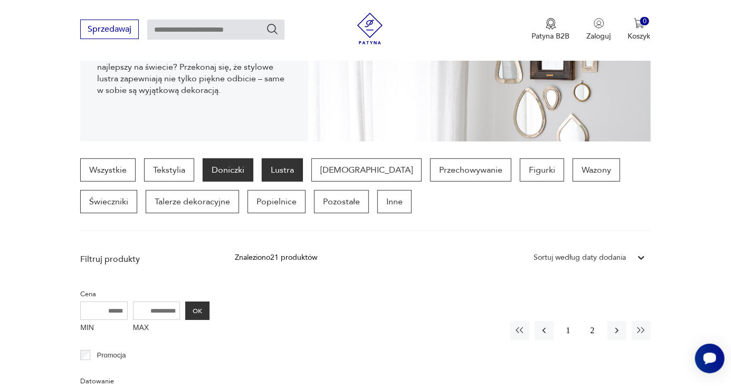
click at [240, 176] on p "Doniczki" at bounding box center [228, 169] width 51 height 23
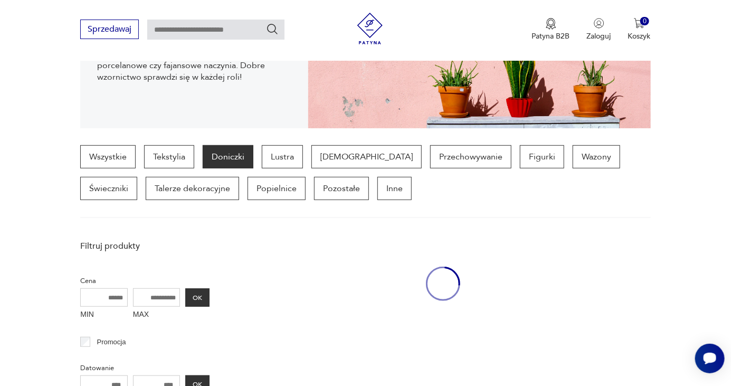
scroll to position [280, 0]
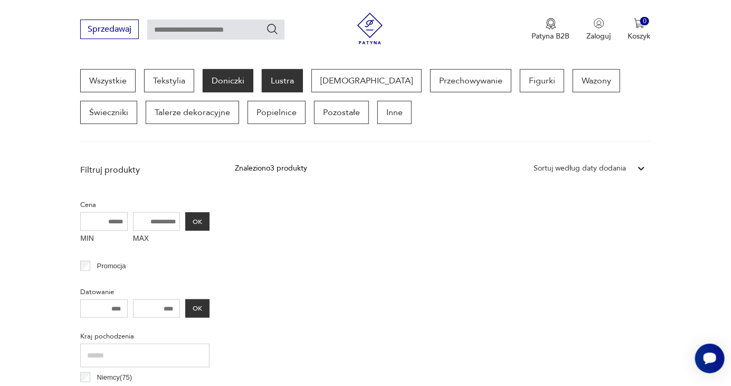
click at [293, 81] on p "Lustra" at bounding box center [282, 80] width 41 height 23
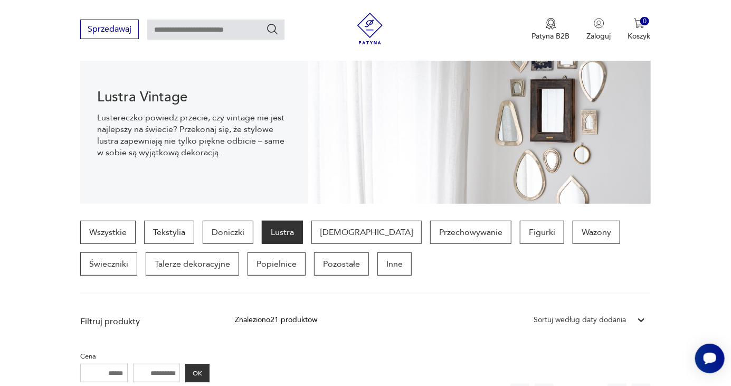
scroll to position [167, 0]
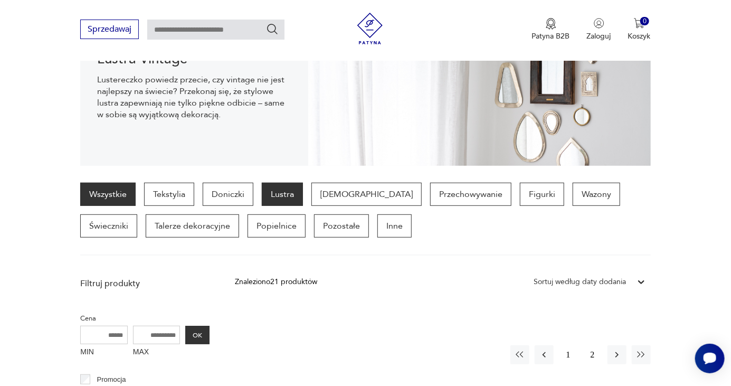
click at [122, 196] on link "Wszystkie" at bounding box center [107, 194] width 55 height 23
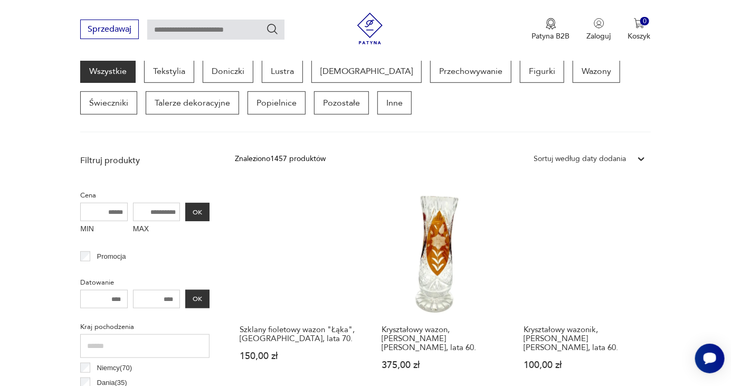
scroll to position [290, 0]
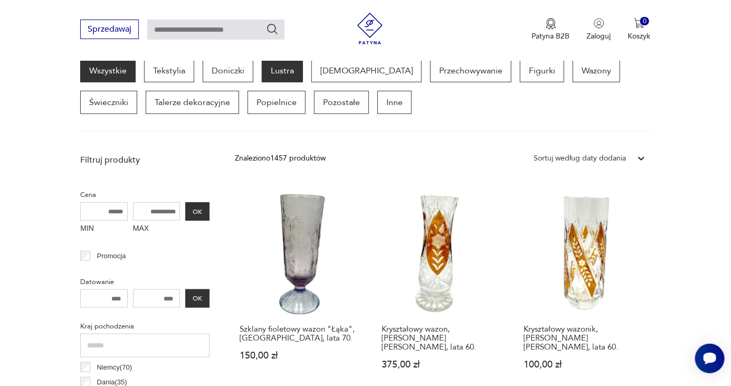
click at [279, 80] on p "Lustra" at bounding box center [282, 70] width 41 height 23
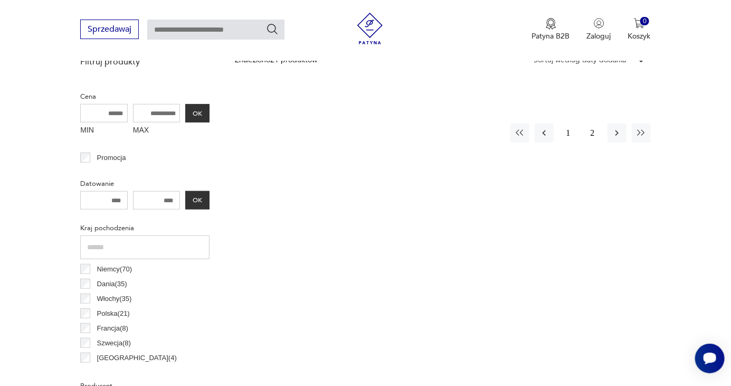
scroll to position [376, 0]
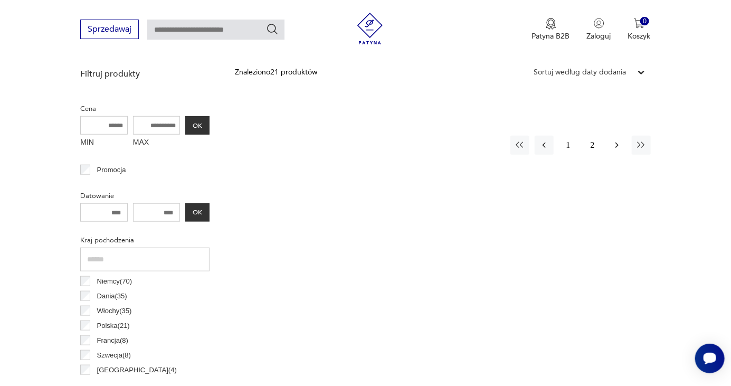
click at [619, 145] on icon "button" at bounding box center [617, 145] width 11 height 11
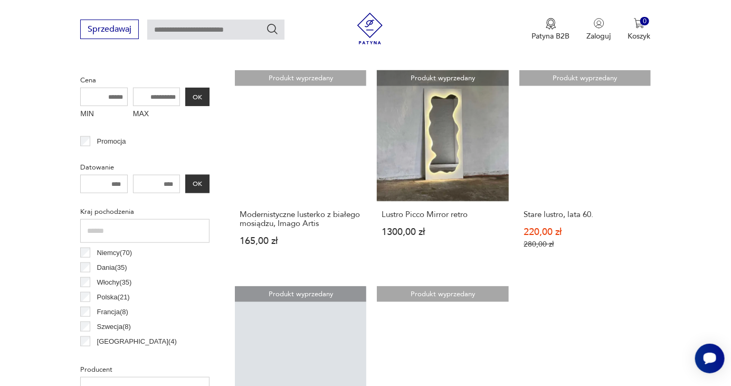
scroll to position [401, 0]
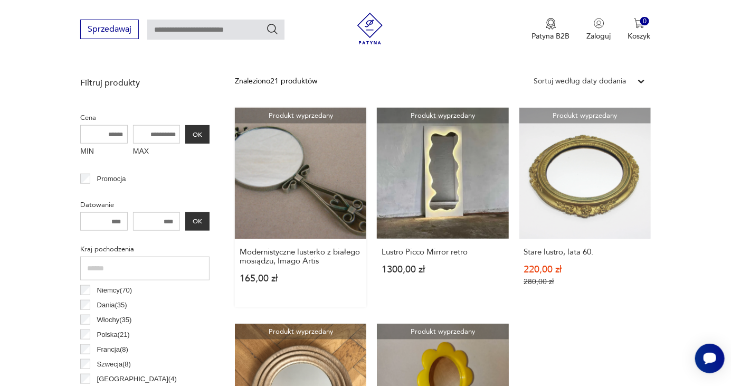
click at [315, 212] on link "Produkt wyprzedany Modernistyczne lusterko z białego mosiądzu, Imago Artis 165,…" at bounding box center [300, 207] width 131 height 199
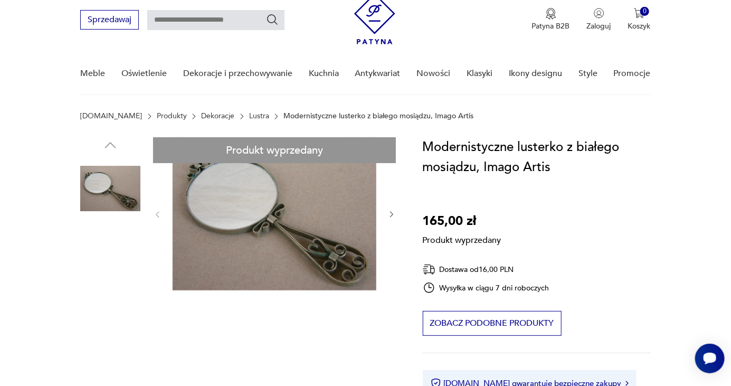
scroll to position [72, 0]
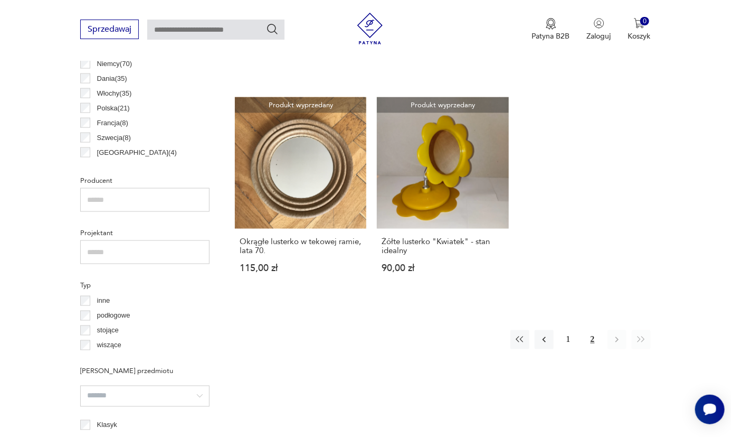
scroll to position [594, 0]
click at [571, 339] on button "1" at bounding box center [568, 338] width 19 height 19
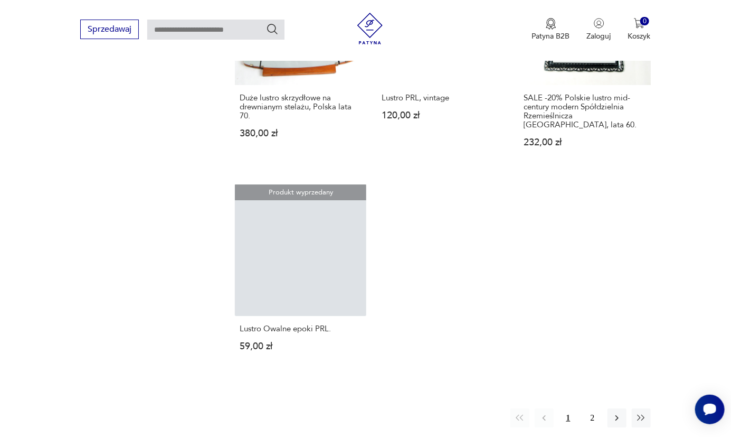
scroll to position [1437, 0]
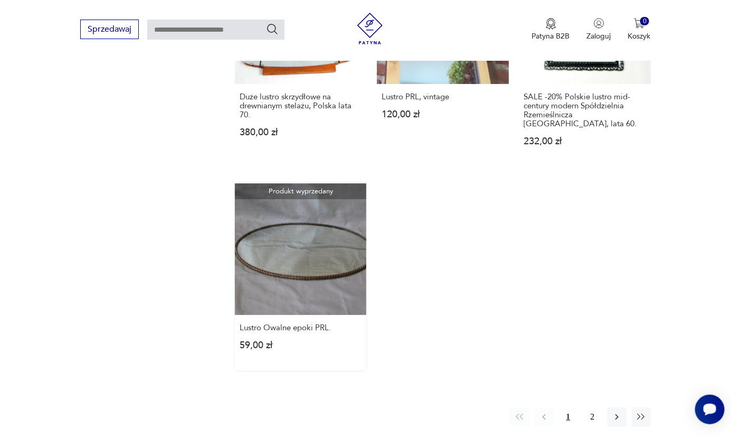
click at [325, 267] on link "Produkt wyprzedany Lustro Owalne epoki PRL. 59,00 zł" at bounding box center [300, 276] width 131 height 187
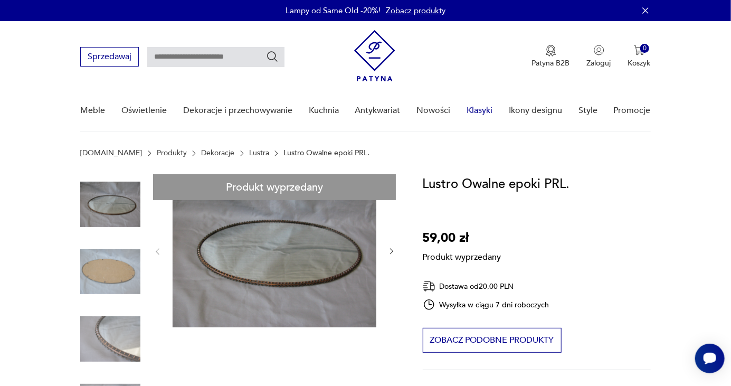
click at [483, 110] on link "Klasyki" at bounding box center [480, 110] width 26 height 41
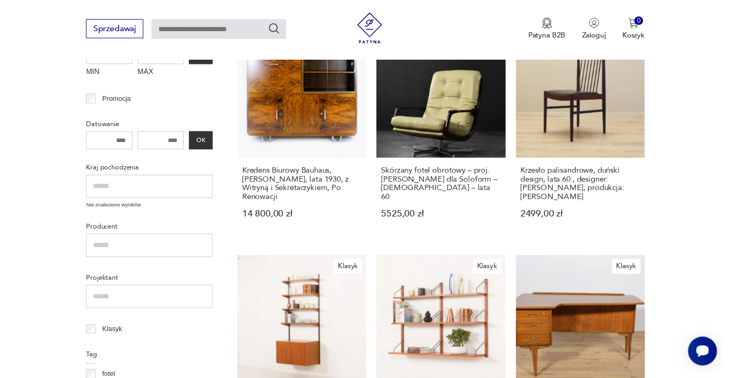
scroll to position [204, 0]
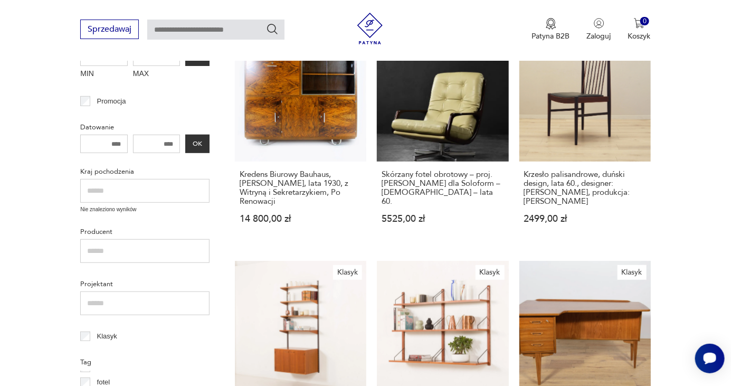
click at [140, 191] on input "text" at bounding box center [144, 191] width 129 height 24
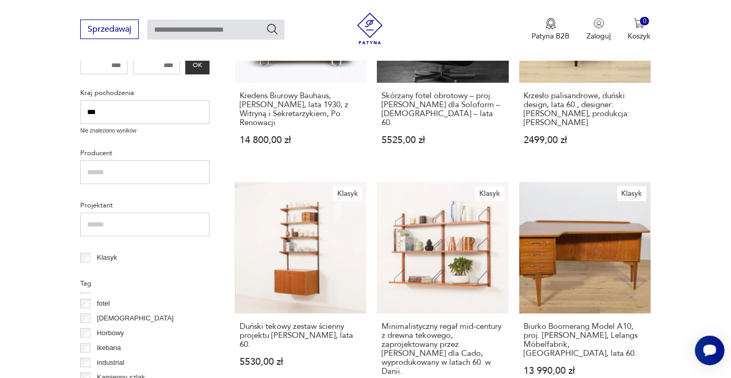
scroll to position [279, 0]
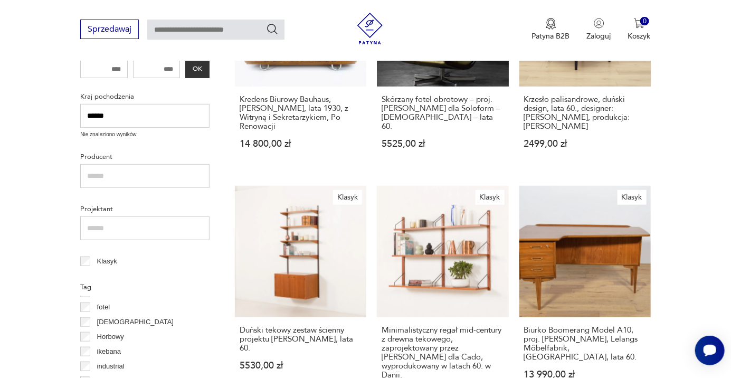
type input "******"
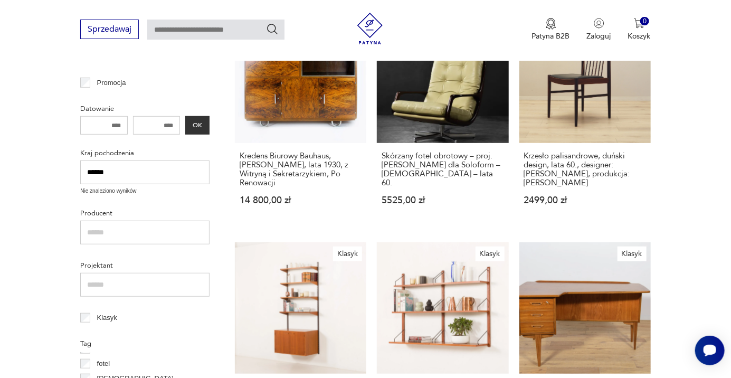
scroll to position [201, 0]
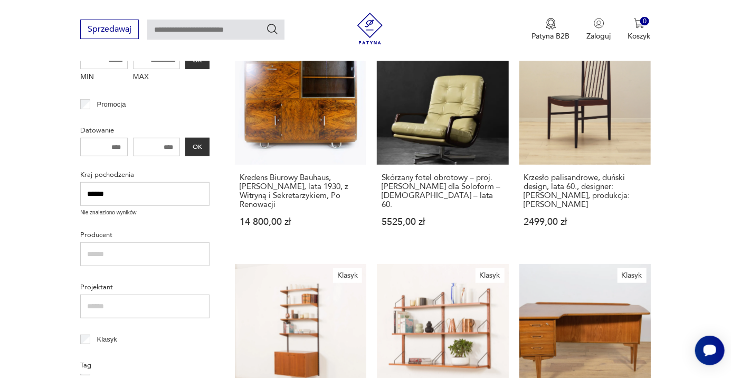
click at [175, 195] on input "******" at bounding box center [144, 194] width 129 height 24
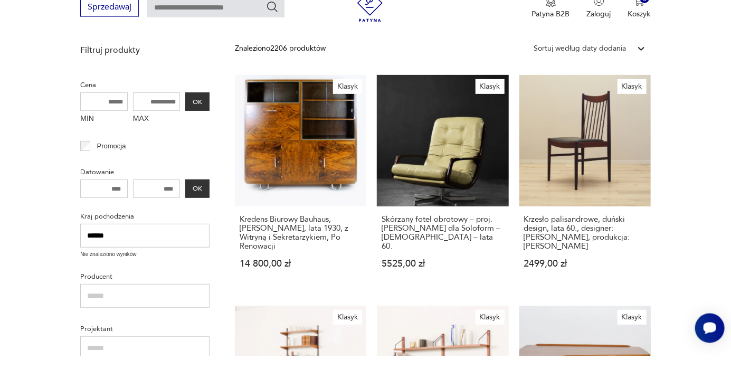
scroll to position [137, 0]
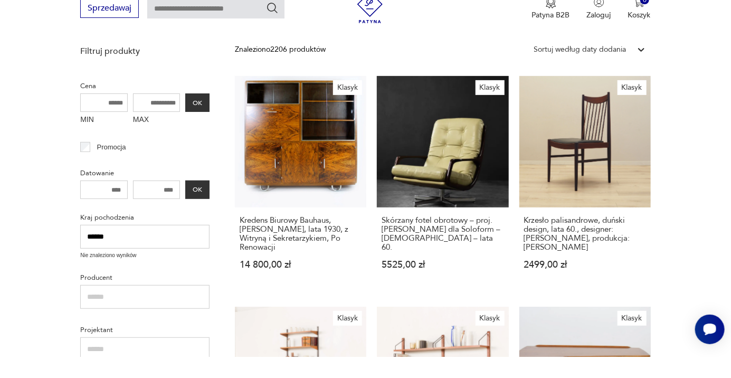
click at [179, 257] on input "******" at bounding box center [144, 258] width 129 height 24
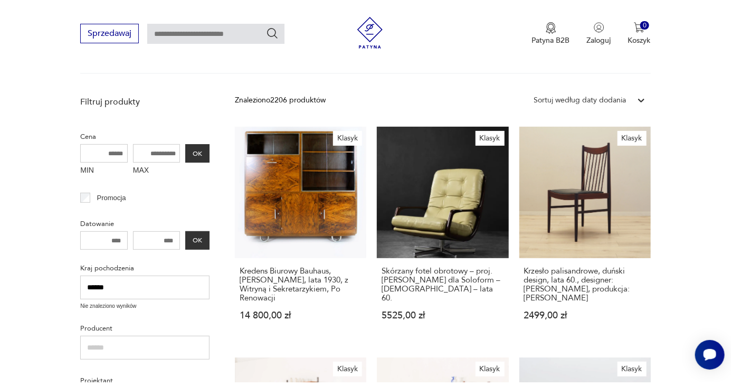
scroll to position [0, 0]
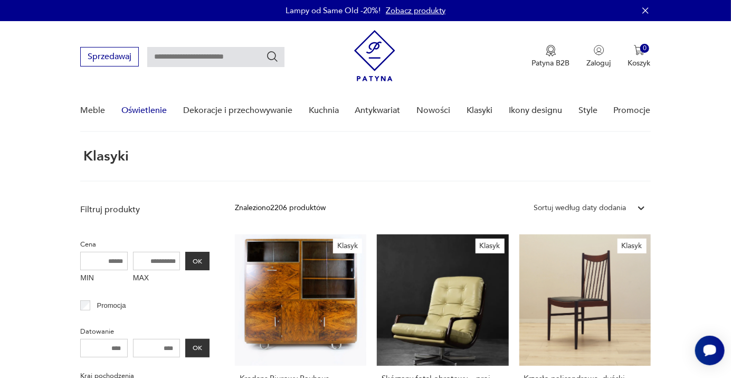
click at [155, 116] on link "Oświetlenie" at bounding box center [143, 110] width 45 height 41
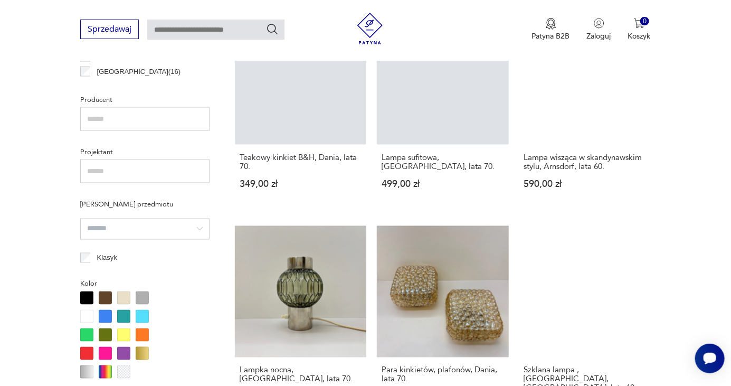
scroll to position [678, 0]
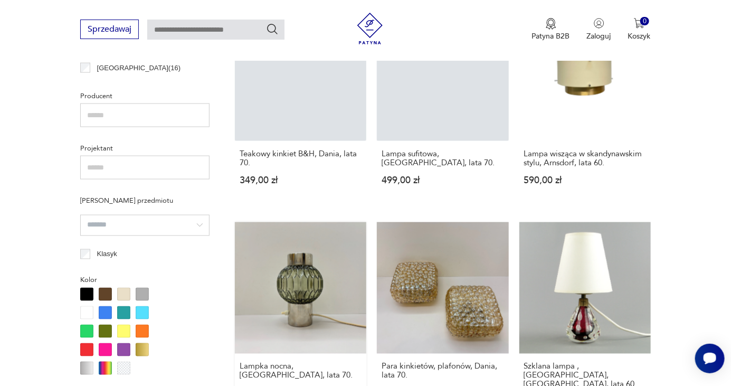
click at [298, 302] on link "Lampka nocna, [GEOGRAPHIC_DATA], lata 70. 399,00 zł" at bounding box center [300, 324] width 131 height 205
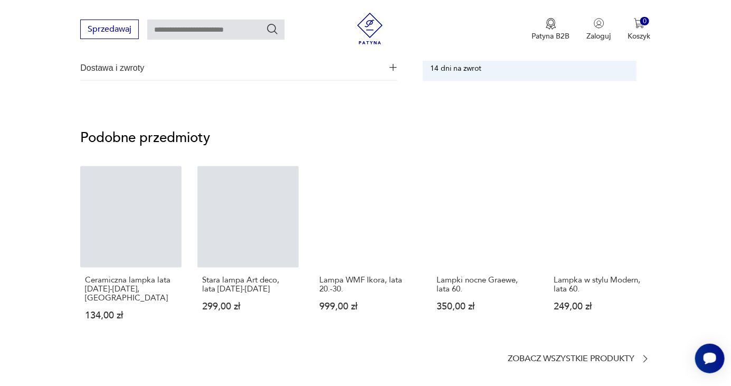
scroll to position [713, 0]
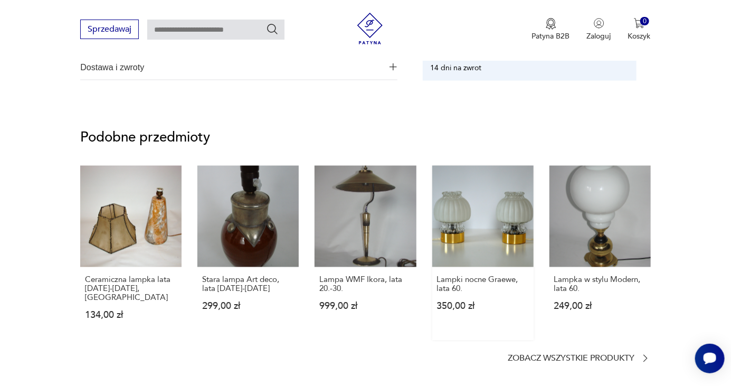
click at [479, 230] on link "Lampki nocne Graewe, lata 60. 350,00 zł" at bounding box center [482, 253] width 101 height 175
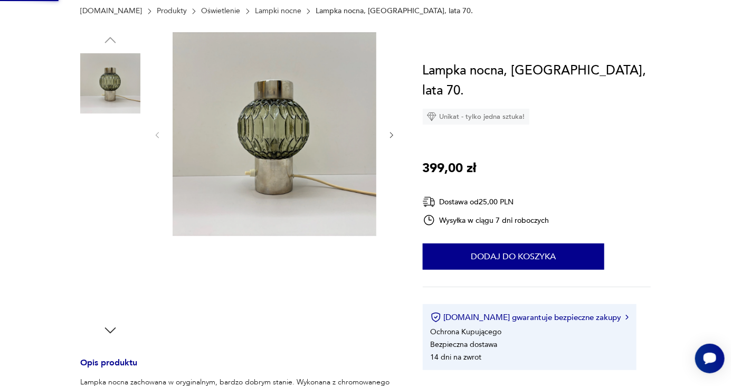
scroll to position [0, 0]
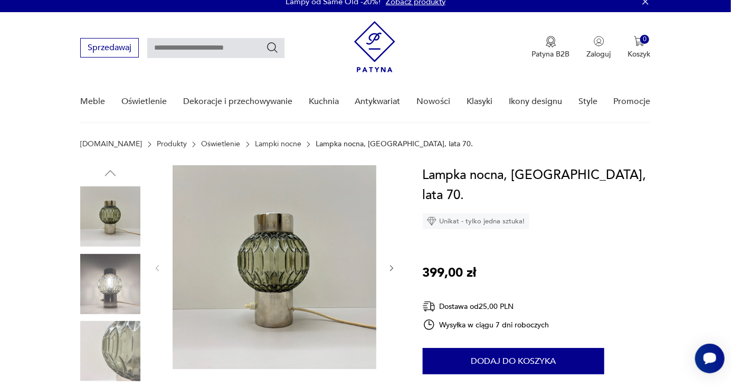
scroll to position [8, 0]
